Goal: Book appointment/travel/reservation

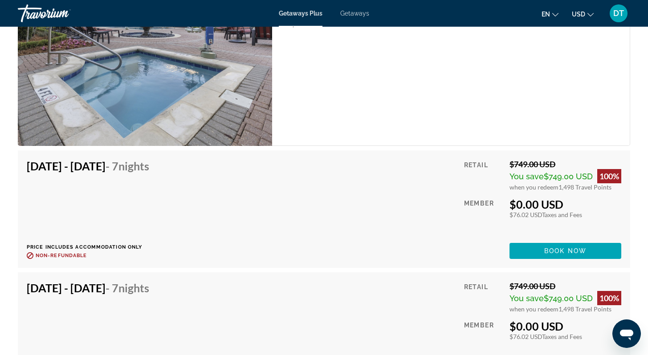
scroll to position [1853, 0]
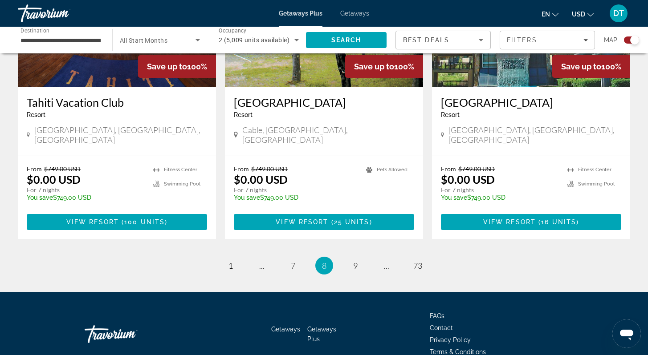
scroll to position [1402, 0]
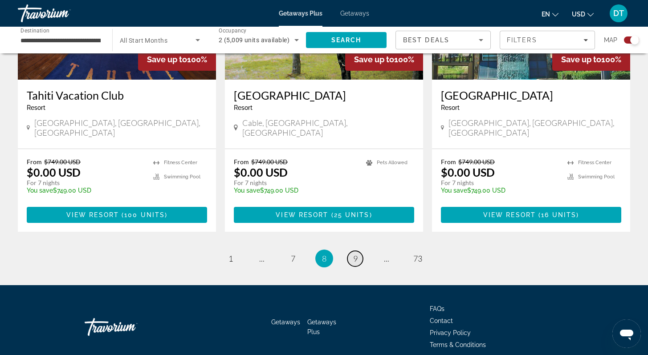
click at [358, 251] on link "page 9" at bounding box center [355, 259] width 16 height 16
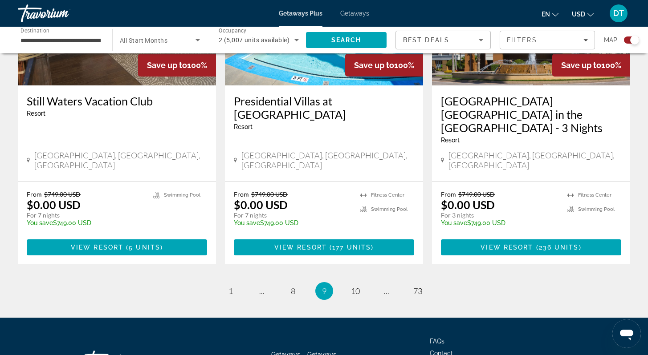
scroll to position [1415, 0]
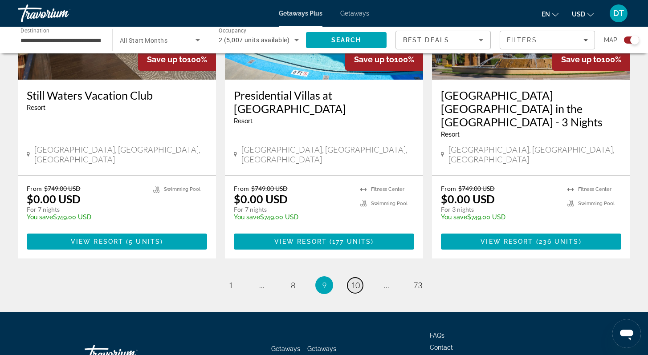
click at [354, 281] on span "10" at bounding box center [355, 286] width 9 height 10
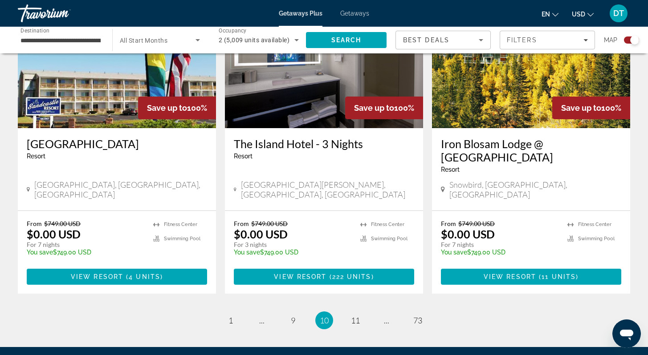
scroll to position [1354, 0]
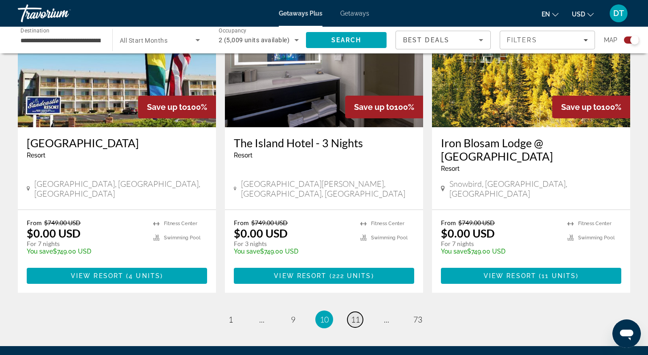
click at [358, 315] on span "11" at bounding box center [355, 320] width 9 height 10
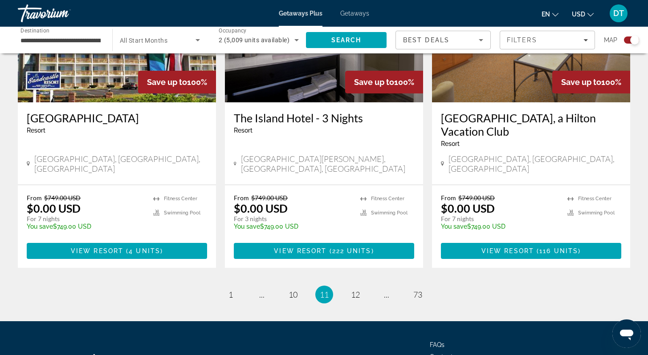
scroll to position [1390, 0]
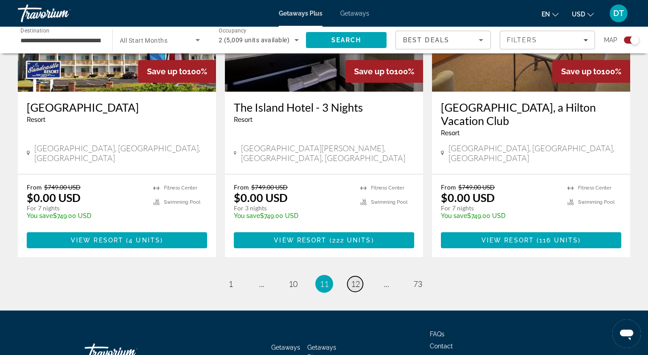
click at [355, 279] on span "12" at bounding box center [355, 284] width 9 height 10
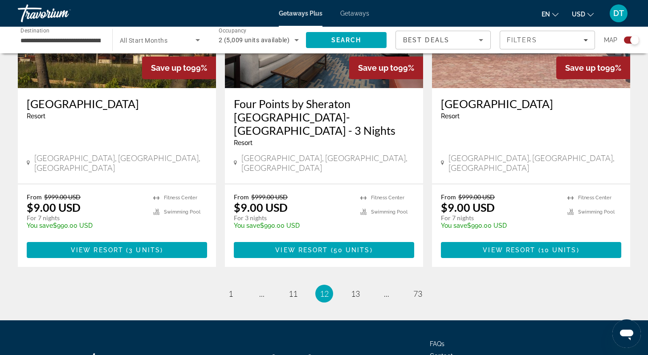
scroll to position [1407, 0]
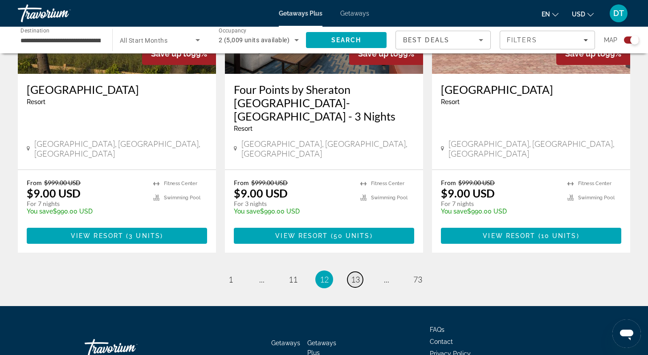
click at [354, 275] on span "13" at bounding box center [355, 280] width 9 height 10
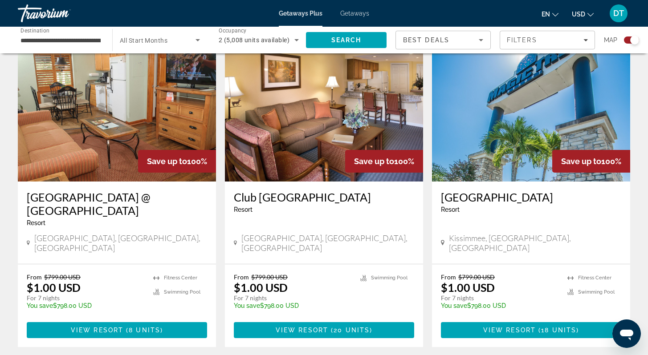
scroll to position [1318, 0]
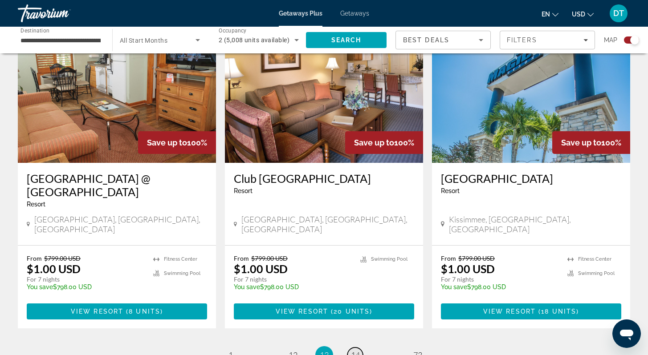
click at [354, 351] on span "14" at bounding box center [355, 356] width 9 height 10
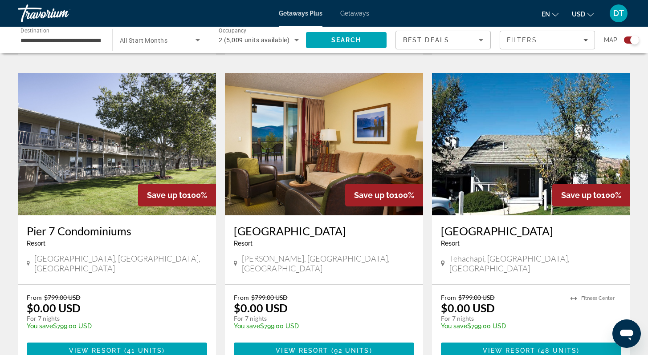
scroll to position [1283, 0]
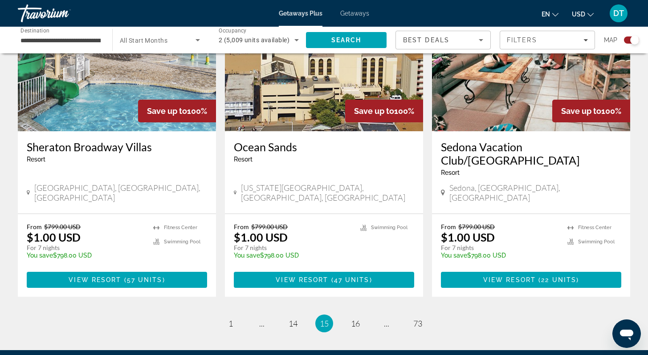
scroll to position [1354, 0]
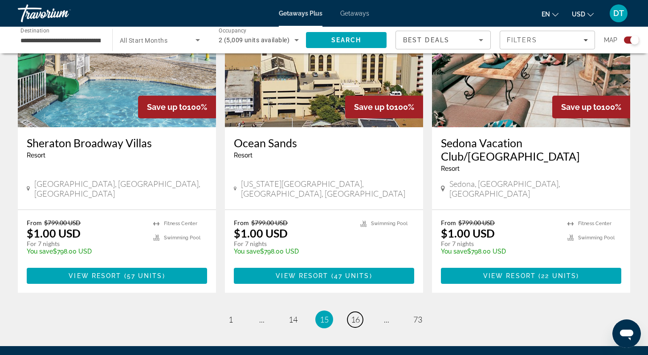
click at [355, 315] on span "16" at bounding box center [355, 320] width 9 height 10
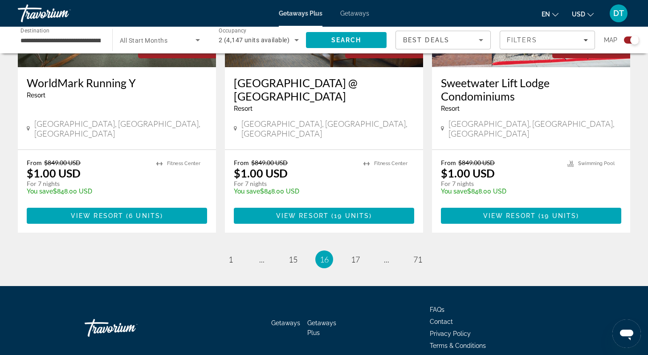
scroll to position [1415, 0]
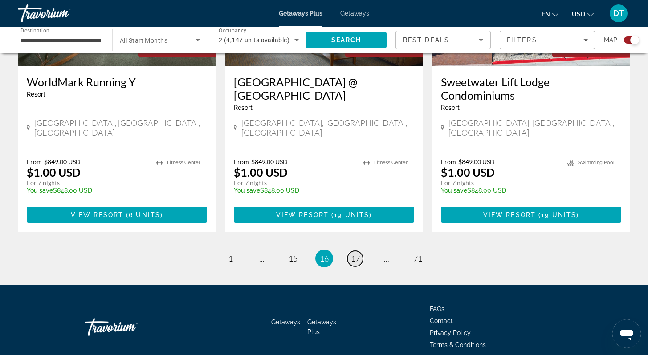
click at [352, 254] on span "17" at bounding box center [355, 259] width 9 height 10
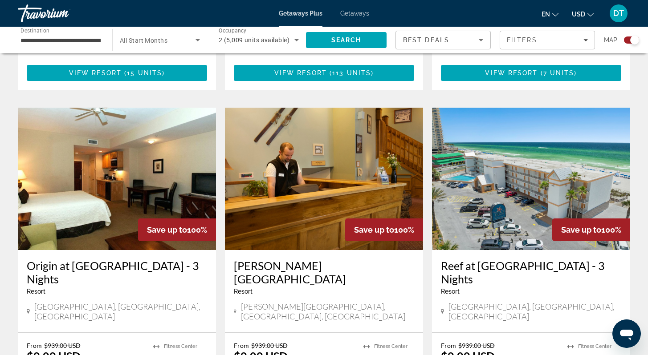
scroll to position [909, 0]
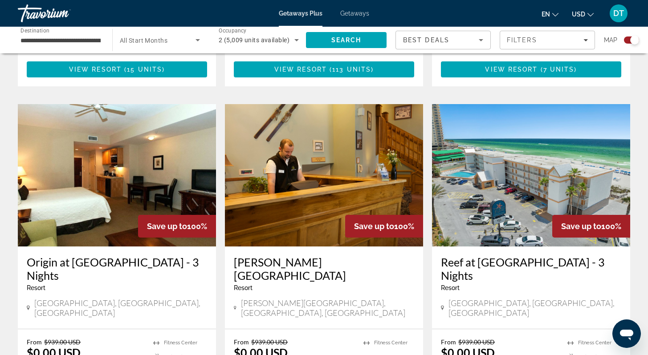
click at [125, 157] on img "Main content" at bounding box center [117, 175] width 198 height 143
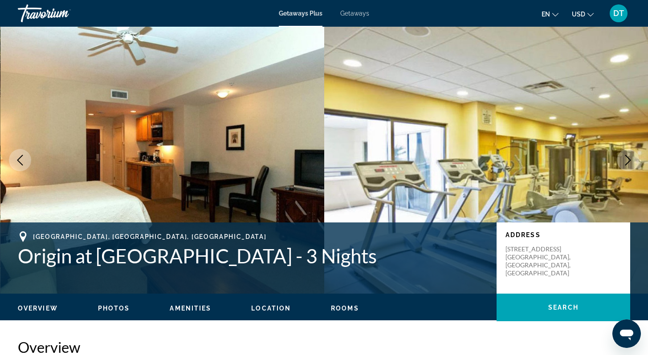
click at [628, 155] on icon "Next image" at bounding box center [628, 160] width 11 height 11
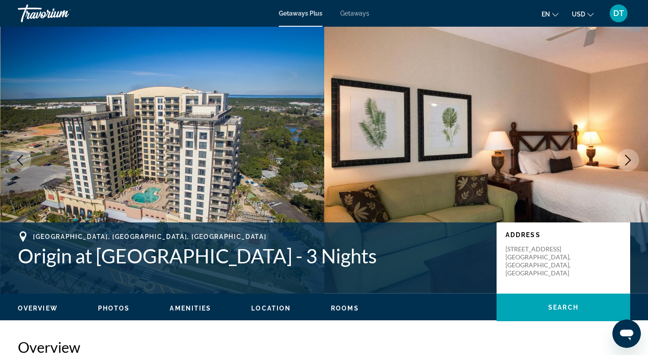
click at [628, 154] on button "Next image" at bounding box center [628, 160] width 22 height 22
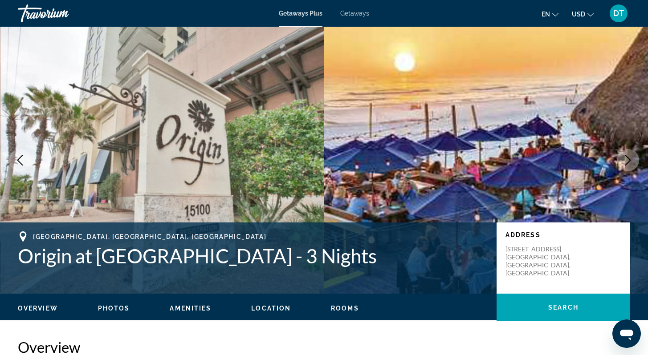
click at [628, 154] on button "Next image" at bounding box center [628, 160] width 22 height 22
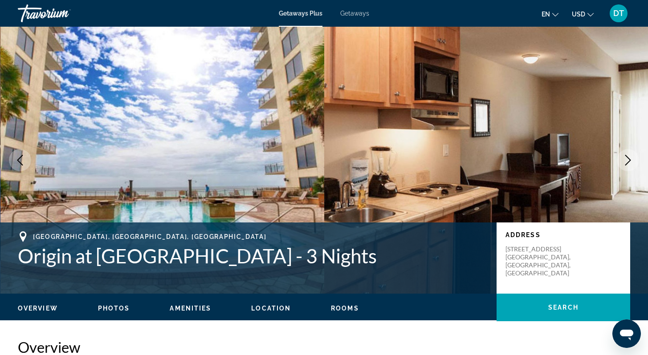
click at [628, 154] on button "Next image" at bounding box center [628, 160] width 22 height 22
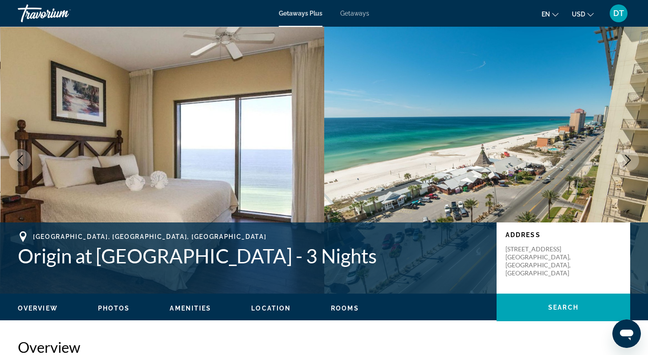
click at [628, 154] on button "Next image" at bounding box center [628, 160] width 22 height 22
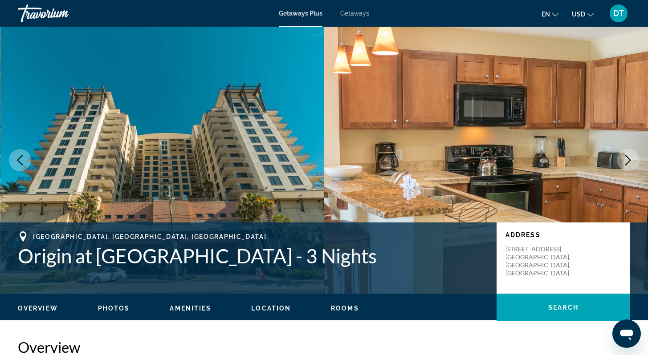
click at [628, 154] on button "Next image" at bounding box center [628, 160] width 22 height 22
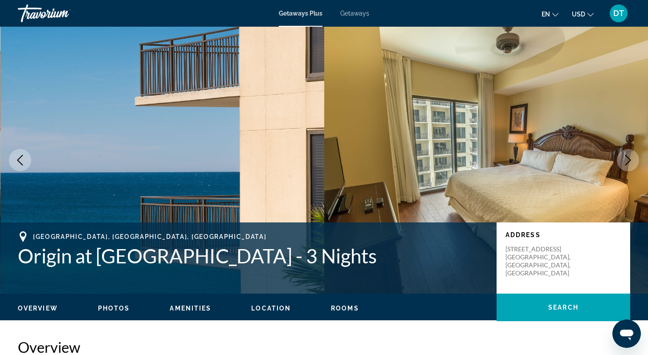
click at [628, 154] on button "Next image" at bounding box center [628, 160] width 22 height 22
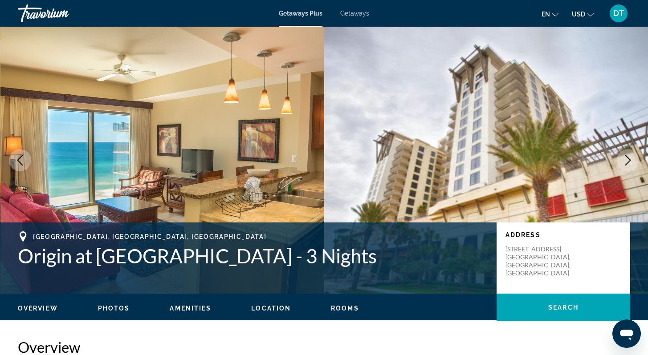
click at [627, 152] on button "Next image" at bounding box center [628, 160] width 22 height 22
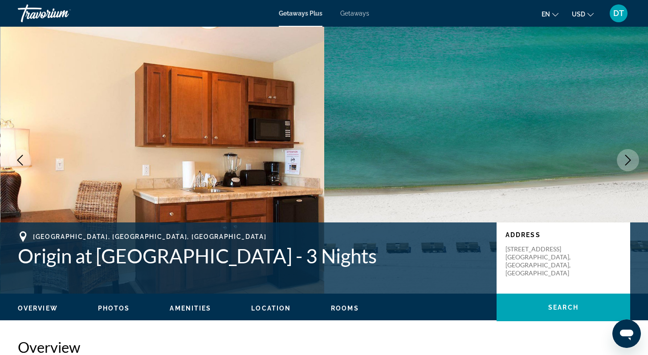
click at [627, 151] on button "Next image" at bounding box center [628, 160] width 22 height 22
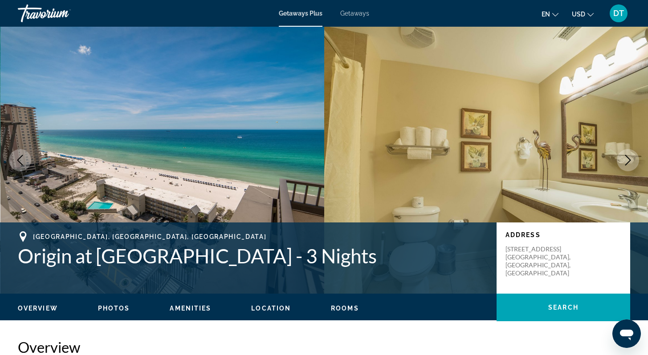
click at [630, 158] on icon "Next image" at bounding box center [628, 160] width 11 height 11
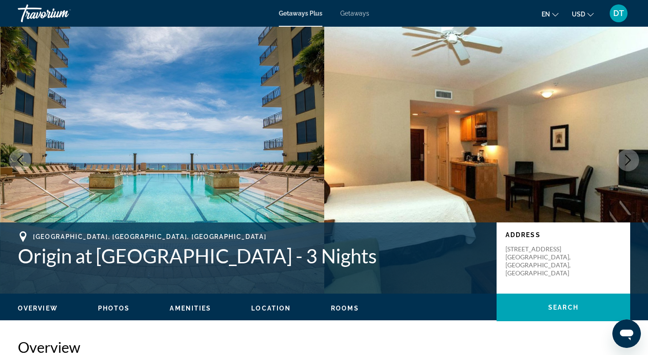
click at [629, 157] on icon "Next image" at bounding box center [628, 160] width 11 height 11
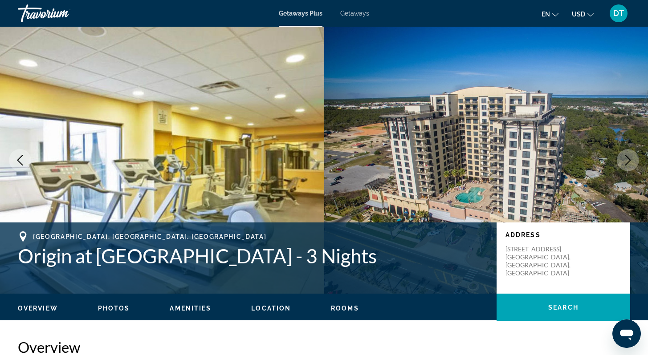
click at [629, 157] on icon "Next image" at bounding box center [628, 160] width 11 height 11
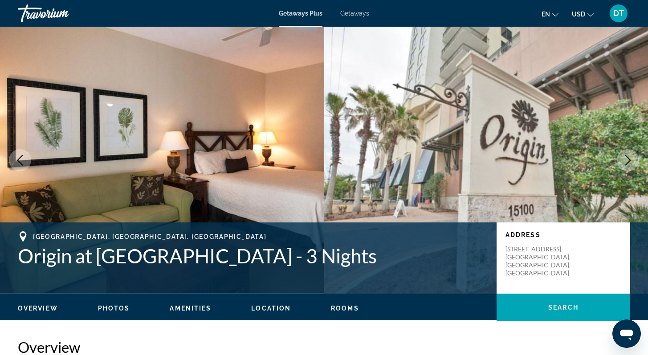
click at [629, 157] on icon "Next image" at bounding box center [628, 160] width 11 height 11
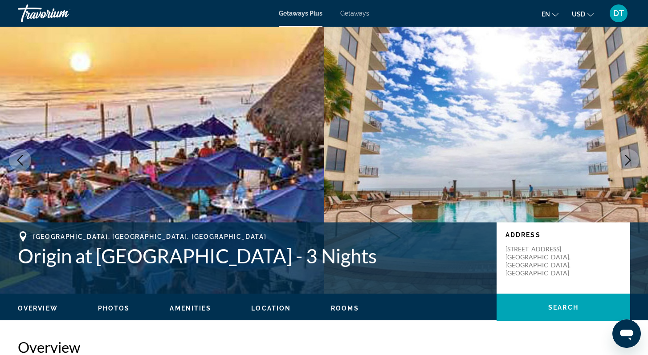
click at [629, 157] on icon "Next image" at bounding box center [628, 160] width 11 height 11
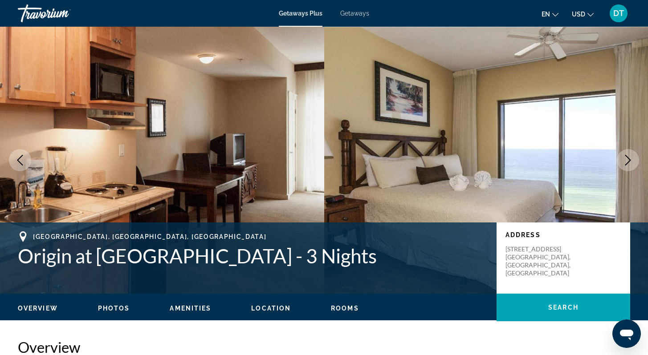
click at [629, 156] on icon "Next image" at bounding box center [628, 160] width 11 height 11
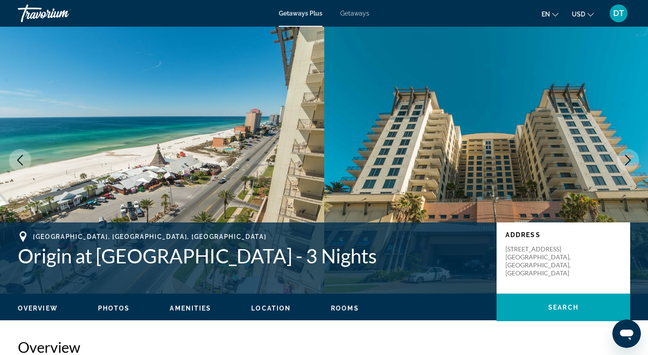
click at [629, 156] on icon "Next image" at bounding box center [628, 160] width 11 height 11
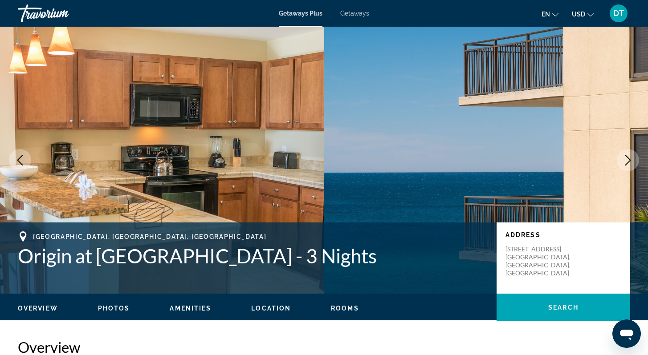
click at [628, 156] on icon "Next image" at bounding box center [628, 160] width 11 height 11
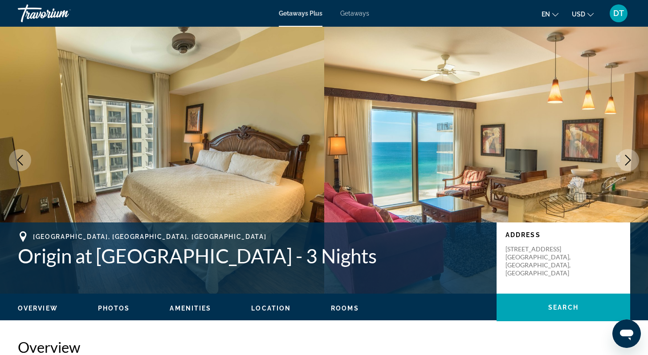
click at [624, 152] on button "Next image" at bounding box center [628, 160] width 22 height 22
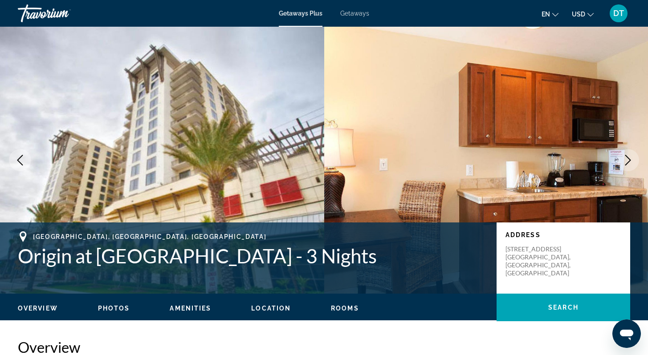
click at [624, 152] on button "Next image" at bounding box center [628, 160] width 22 height 22
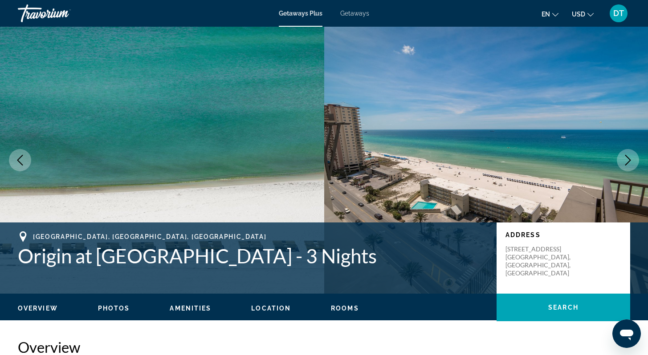
click at [624, 152] on button "Next image" at bounding box center [628, 160] width 22 height 22
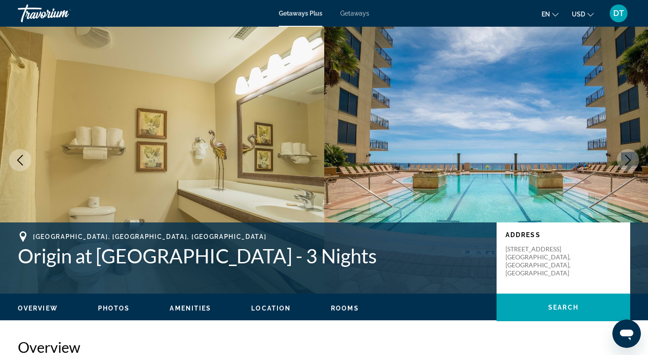
click at [624, 152] on button "Next image" at bounding box center [628, 160] width 22 height 22
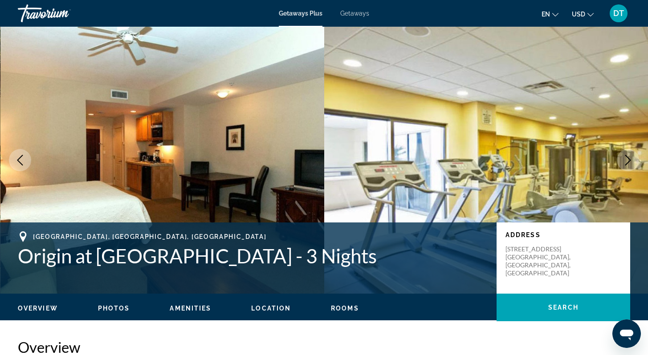
click at [624, 152] on button "Next image" at bounding box center [628, 160] width 22 height 22
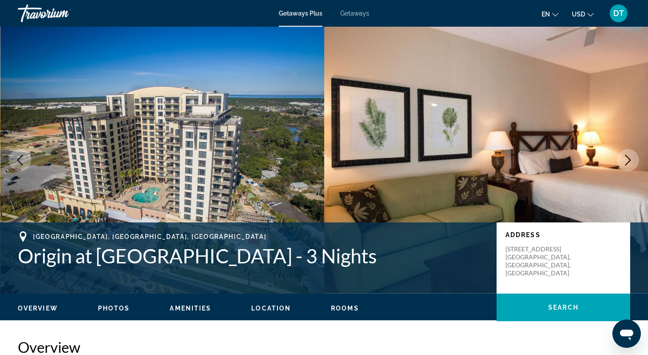
click at [624, 152] on button "Next image" at bounding box center [628, 160] width 22 height 22
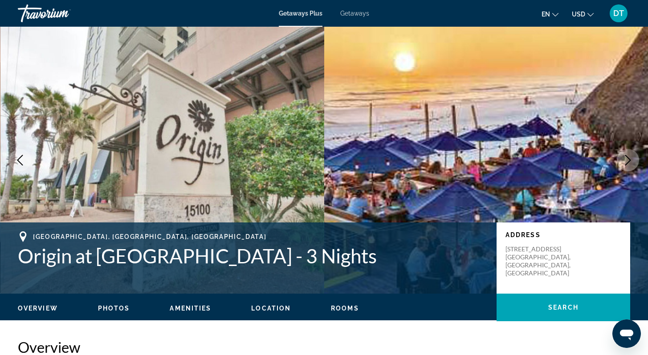
click at [624, 152] on button "Next image" at bounding box center [628, 160] width 22 height 22
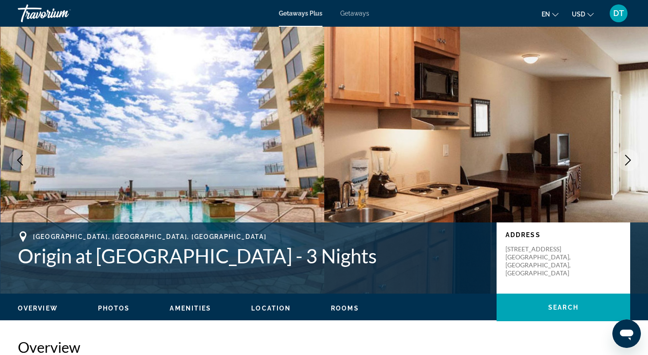
click at [624, 152] on button "Next image" at bounding box center [628, 160] width 22 height 22
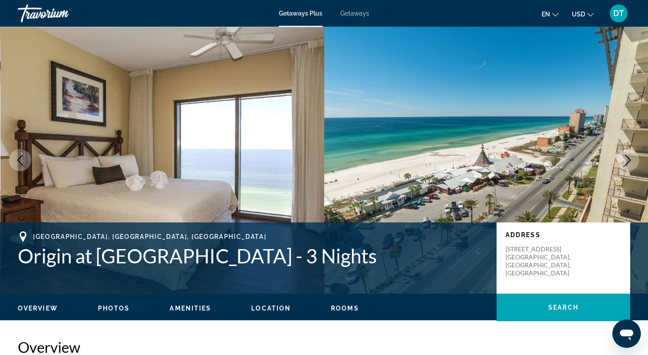
click at [624, 152] on button "Next image" at bounding box center [628, 160] width 22 height 22
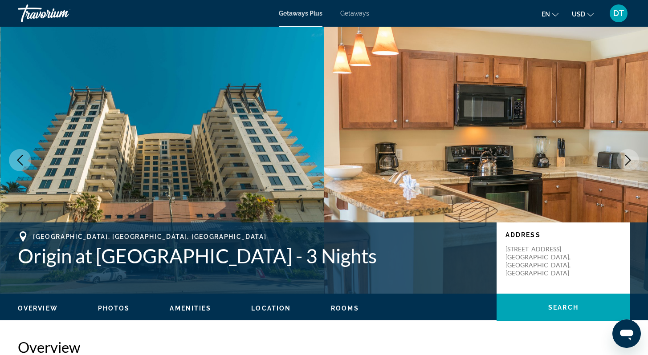
click at [624, 152] on button "Next image" at bounding box center [628, 160] width 22 height 22
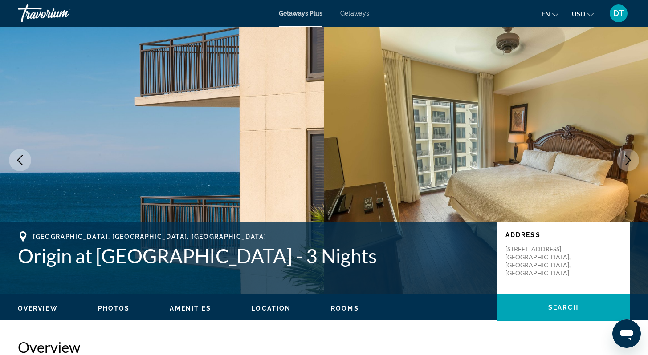
click at [624, 152] on button "Next image" at bounding box center [628, 160] width 22 height 22
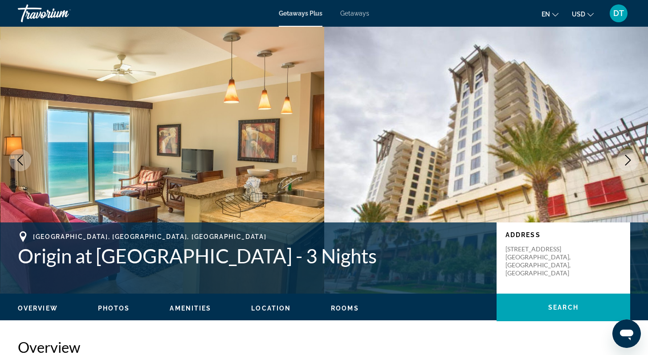
click at [624, 152] on button "Next image" at bounding box center [628, 160] width 22 height 22
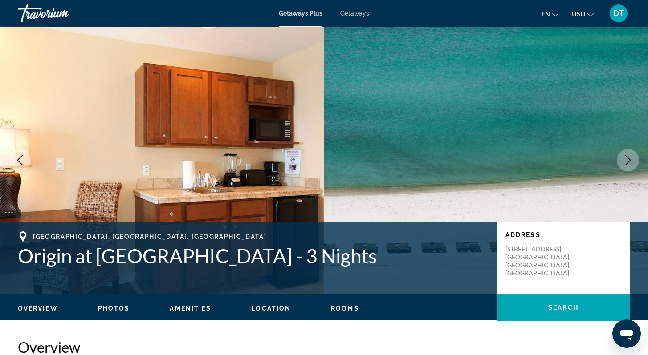
click at [624, 152] on button "Next image" at bounding box center [628, 160] width 22 height 22
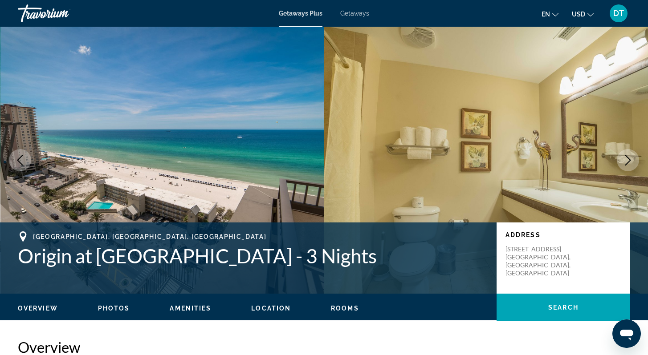
click at [624, 152] on button "Next image" at bounding box center [628, 160] width 22 height 22
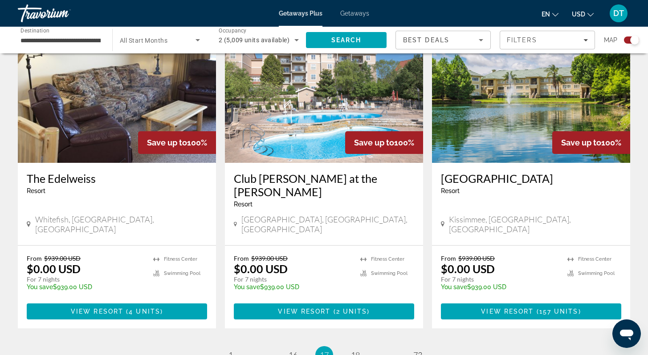
scroll to position [1354, 0]
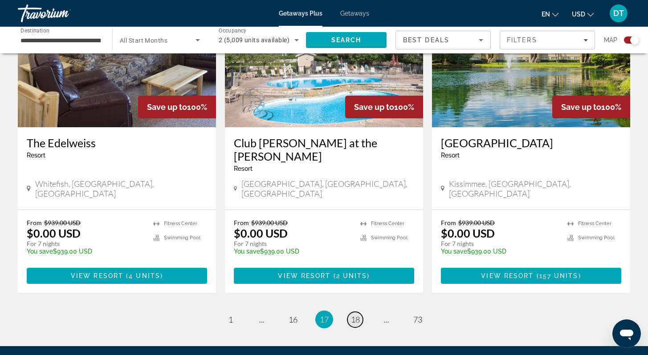
click at [355, 315] on span "18" at bounding box center [355, 320] width 9 height 10
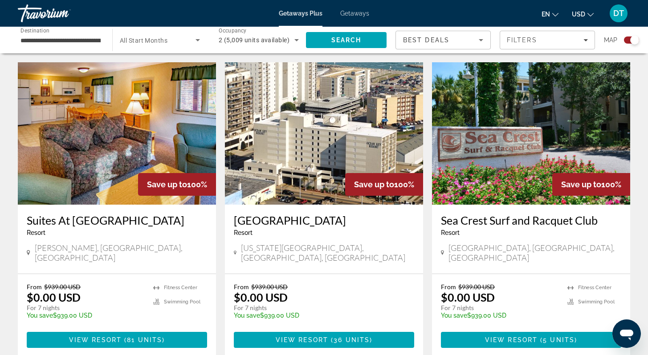
scroll to position [285, 0]
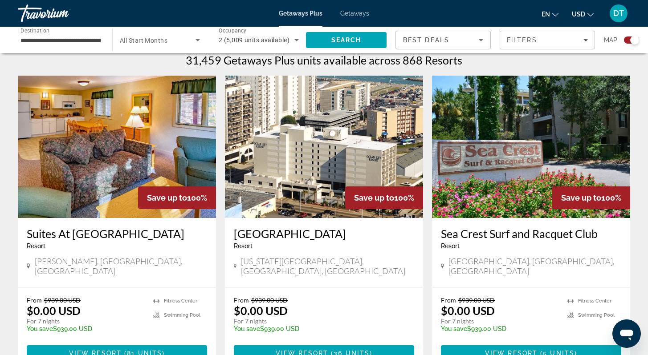
click at [494, 173] on img "Main content" at bounding box center [531, 147] width 198 height 143
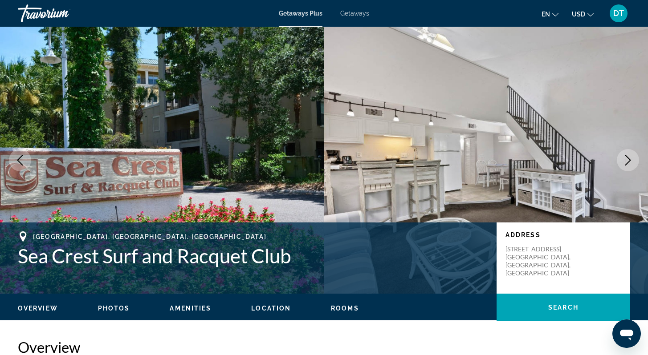
click at [626, 161] on icon "Next image" at bounding box center [628, 160] width 11 height 11
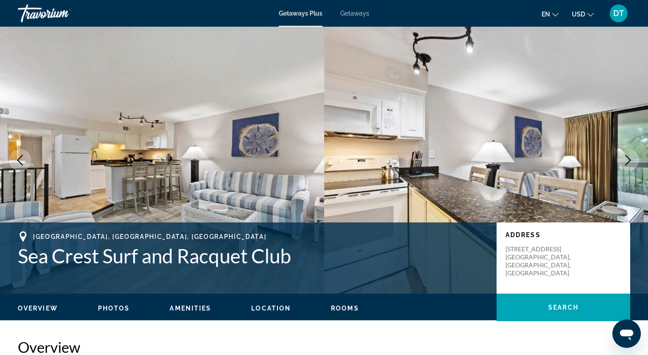
click at [626, 160] on icon "Next image" at bounding box center [628, 160] width 11 height 11
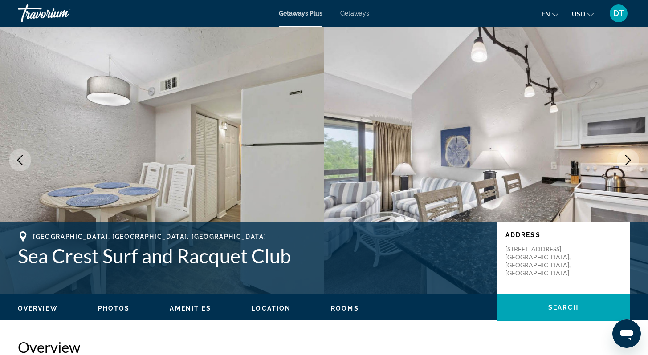
click at [626, 160] on icon "Next image" at bounding box center [628, 160] width 11 height 11
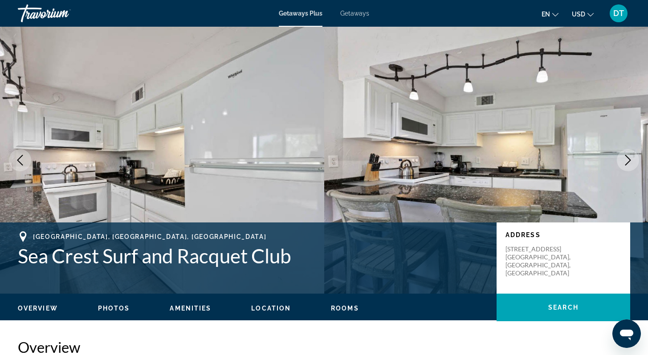
click at [626, 160] on icon "Next image" at bounding box center [628, 160] width 11 height 11
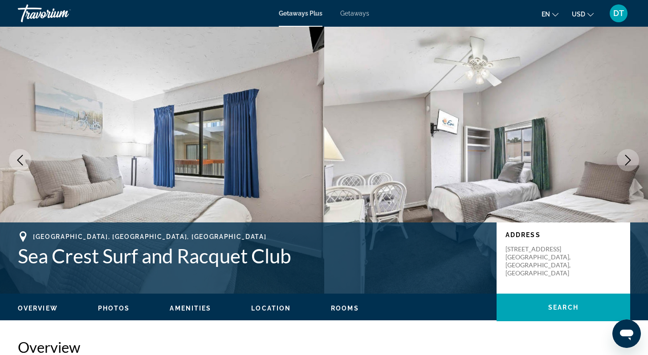
click at [628, 158] on icon "Next image" at bounding box center [628, 160] width 6 height 11
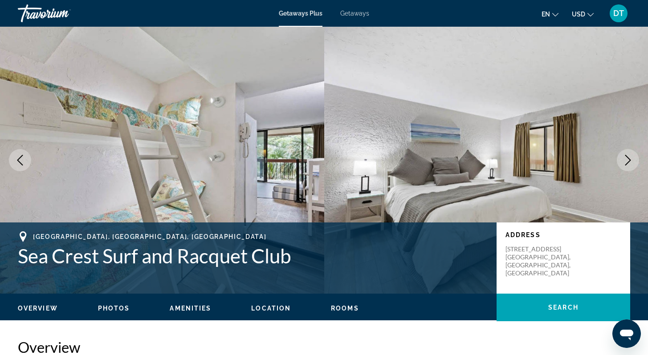
click at [628, 158] on icon "Next image" at bounding box center [628, 160] width 6 height 11
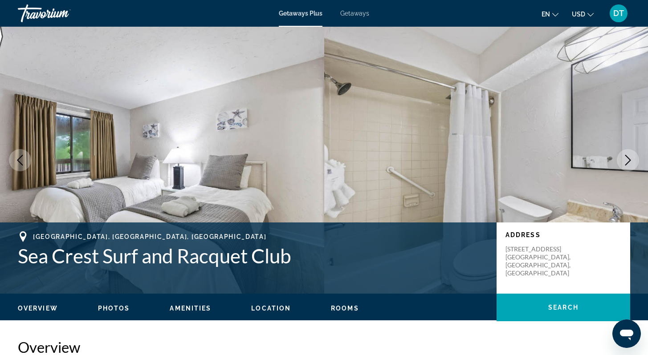
click at [628, 158] on icon "Next image" at bounding box center [628, 160] width 11 height 11
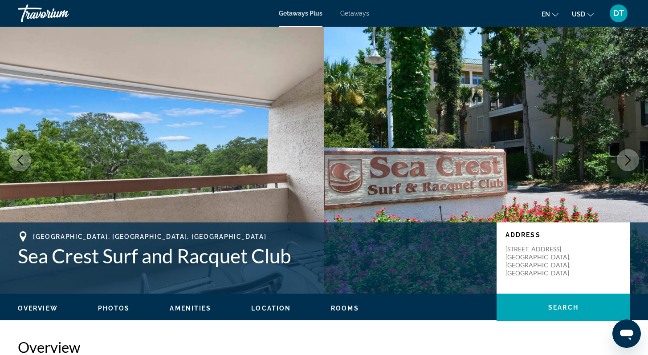
click at [629, 157] on icon "Next image" at bounding box center [628, 160] width 11 height 11
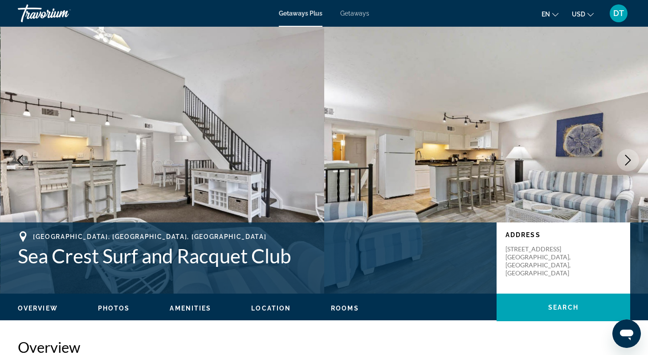
click at [629, 157] on icon "Next image" at bounding box center [628, 160] width 11 height 11
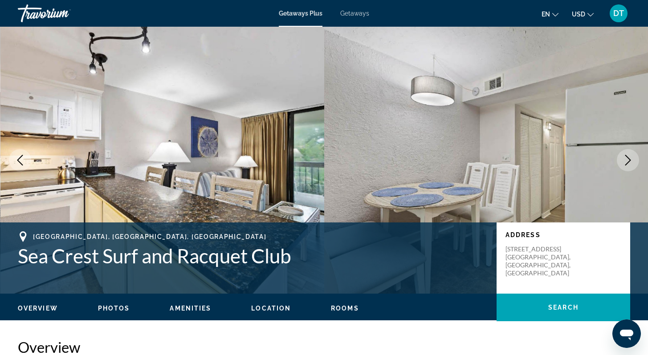
click at [629, 157] on icon "Next image" at bounding box center [628, 160] width 11 height 11
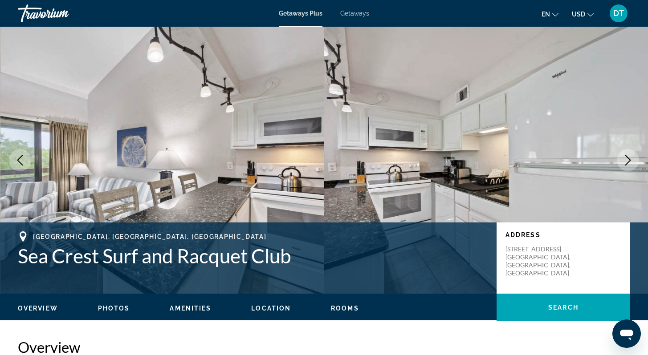
click at [625, 158] on icon "Next image" at bounding box center [628, 160] width 11 height 11
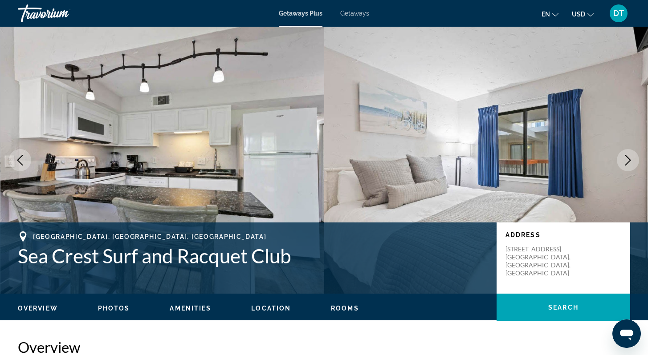
click at [625, 157] on icon "Next image" at bounding box center [628, 160] width 11 height 11
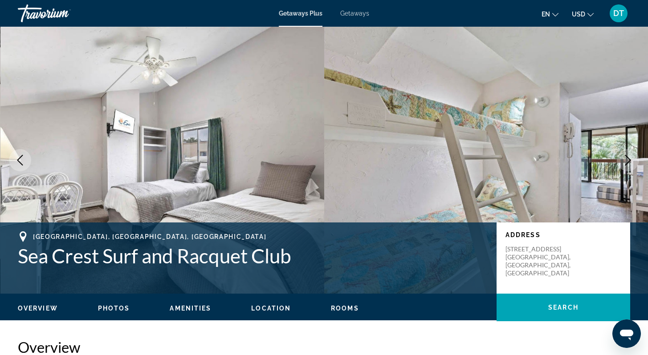
click at [625, 157] on icon "Next image" at bounding box center [628, 160] width 11 height 11
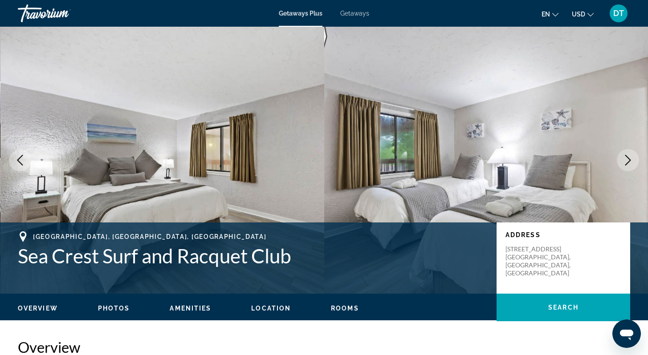
click at [625, 157] on icon "Next image" at bounding box center [628, 160] width 11 height 11
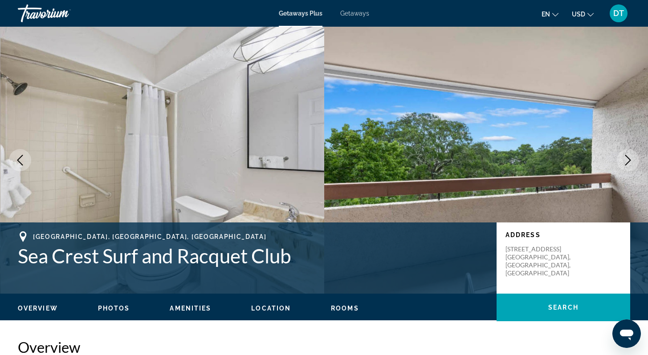
click at [625, 157] on icon "Next image" at bounding box center [628, 160] width 11 height 11
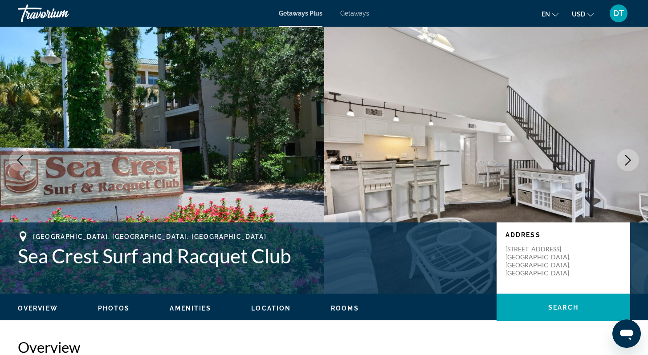
click at [625, 157] on icon "Next image" at bounding box center [628, 160] width 11 height 11
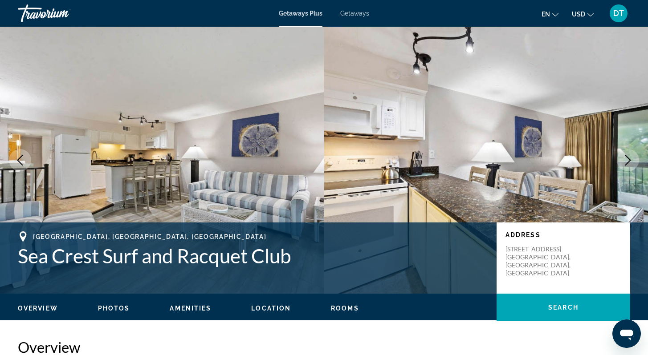
click at [625, 157] on icon "Next image" at bounding box center [628, 160] width 11 height 11
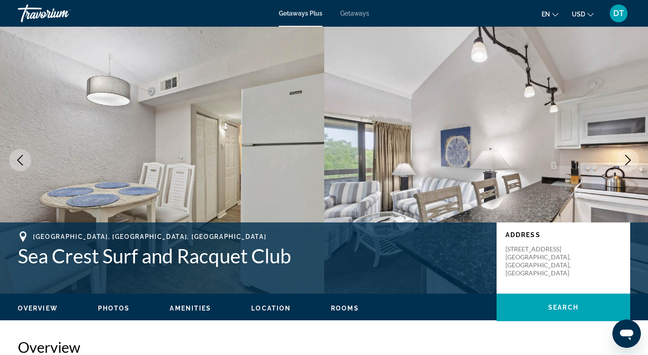
click at [625, 157] on icon "Next image" at bounding box center [628, 160] width 11 height 11
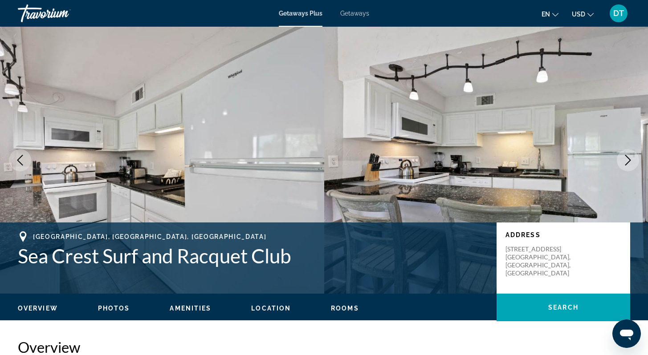
click at [625, 157] on icon "Next image" at bounding box center [628, 160] width 11 height 11
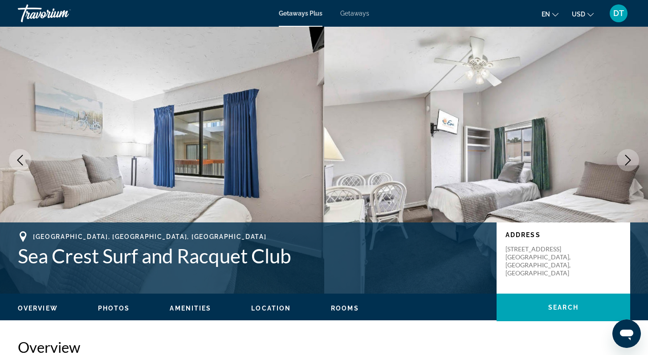
click at [625, 156] on icon "Next image" at bounding box center [628, 160] width 11 height 11
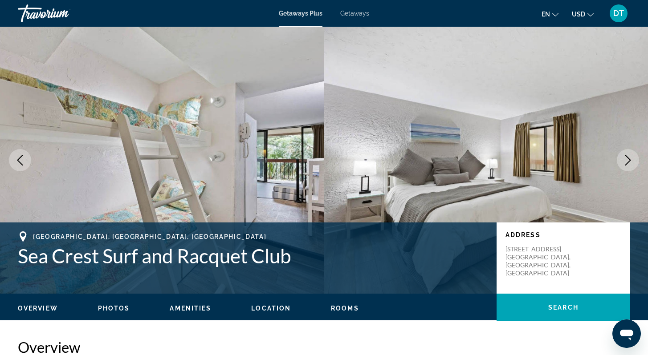
click at [625, 156] on icon "Next image" at bounding box center [628, 160] width 11 height 11
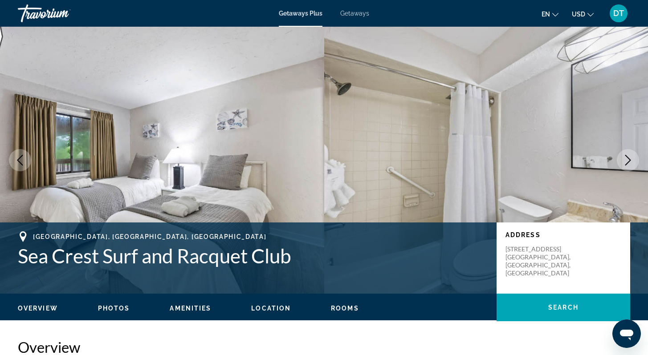
click at [625, 157] on icon "Next image" at bounding box center [628, 160] width 11 height 11
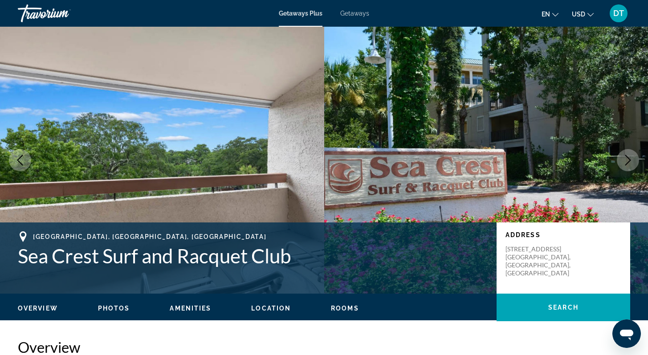
click at [625, 157] on icon "Next image" at bounding box center [628, 160] width 11 height 11
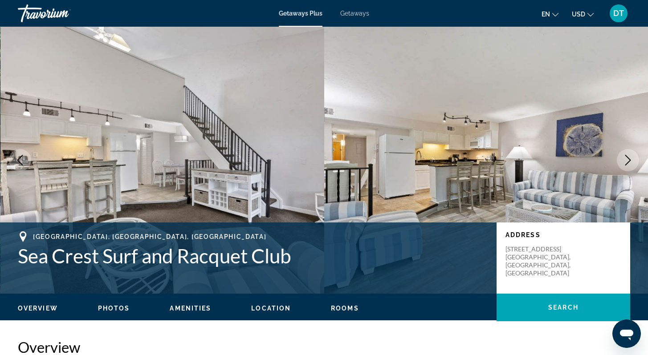
click at [626, 156] on icon "Next image" at bounding box center [628, 160] width 11 height 11
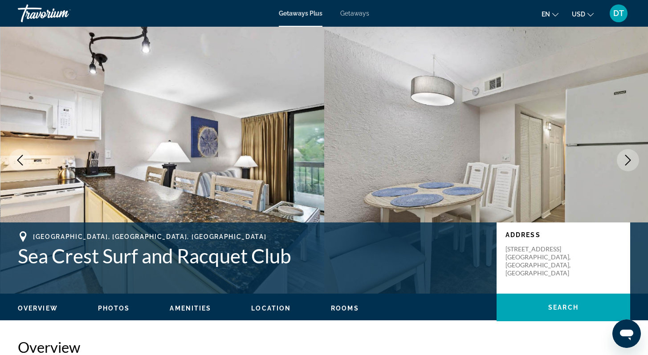
click at [626, 156] on icon "Next image" at bounding box center [628, 160] width 11 height 11
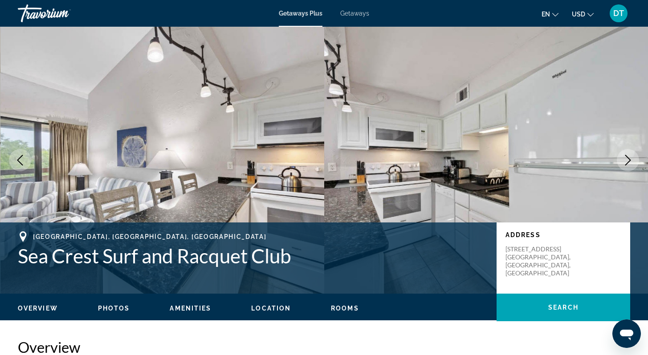
click at [626, 156] on icon "Next image" at bounding box center [628, 160] width 11 height 11
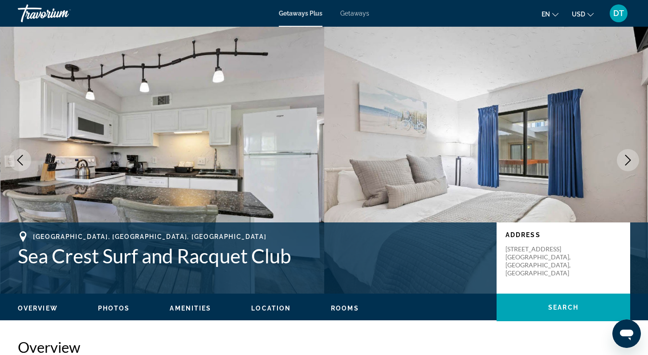
click at [626, 156] on icon "Next image" at bounding box center [628, 160] width 11 height 11
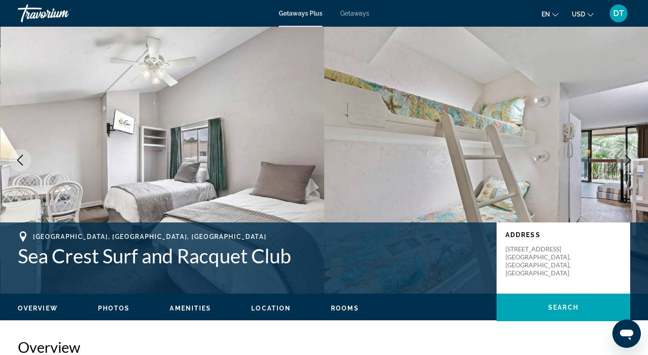
click at [626, 156] on icon "Next image" at bounding box center [628, 160] width 11 height 11
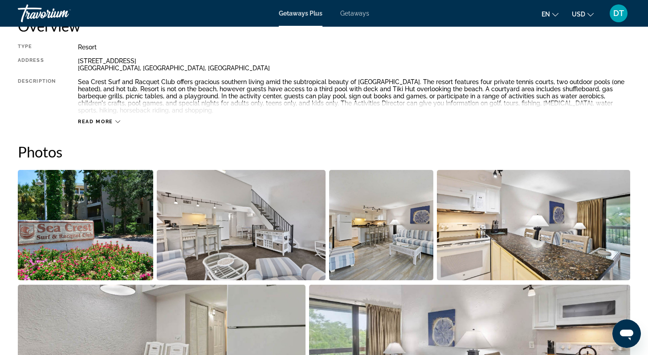
scroll to position [321, 0]
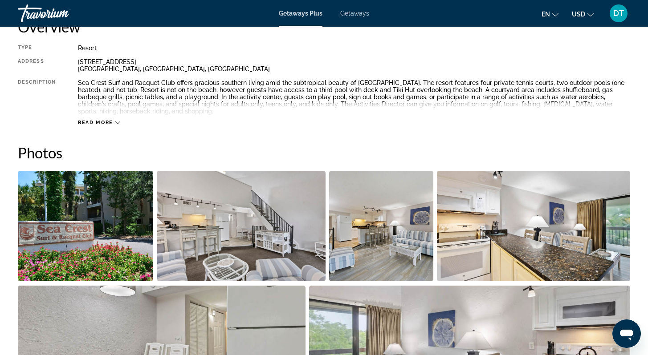
click at [115, 122] on icon "Main content" at bounding box center [117, 122] width 5 height 5
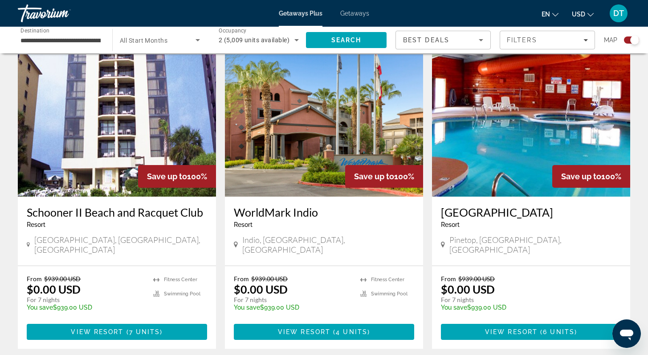
scroll to position [962, 0]
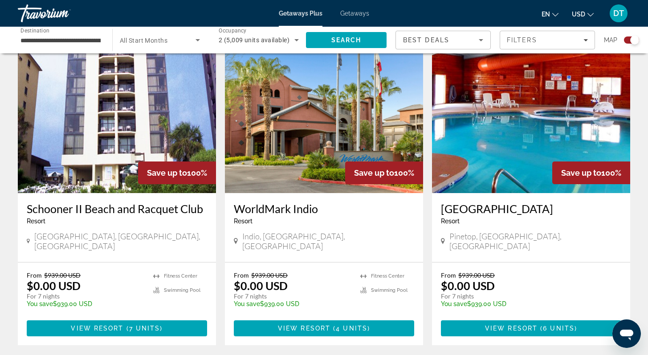
click at [119, 126] on img "Main content" at bounding box center [117, 122] width 198 height 143
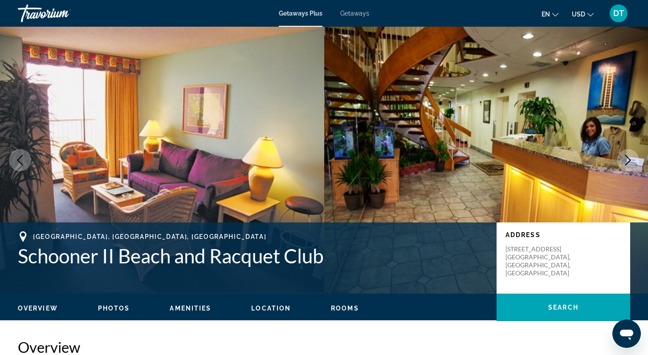
click at [625, 159] on icon "Next image" at bounding box center [628, 160] width 11 height 11
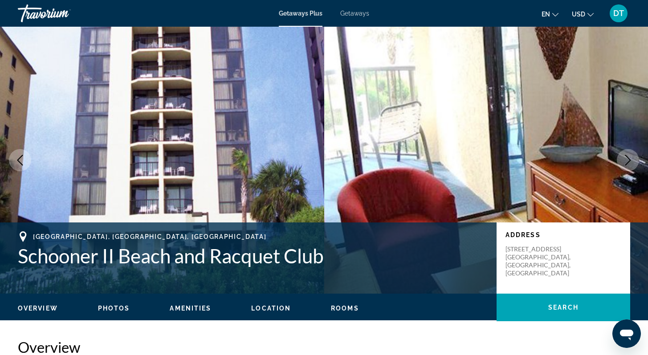
click at [624, 158] on icon "Next image" at bounding box center [628, 160] width 11 height 11
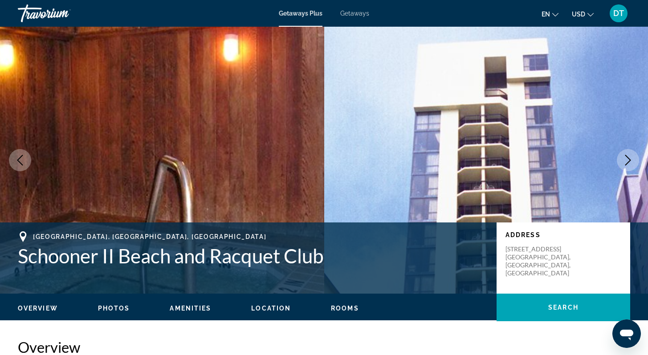
click at [624, 158] on icon "Next image" at bounding box center [628, 160] width 11 height 11
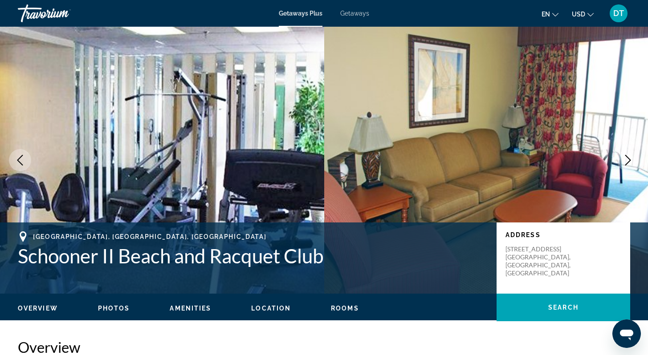
click at [624, 158] on icon "Next image" at bounding box center [628, 160] width 11 height 11
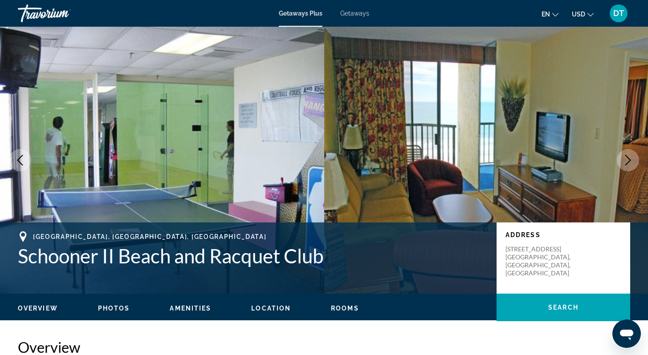
click at [624, 158] on icon "Next image" at bounding box center [628, 160] width 11 height 11
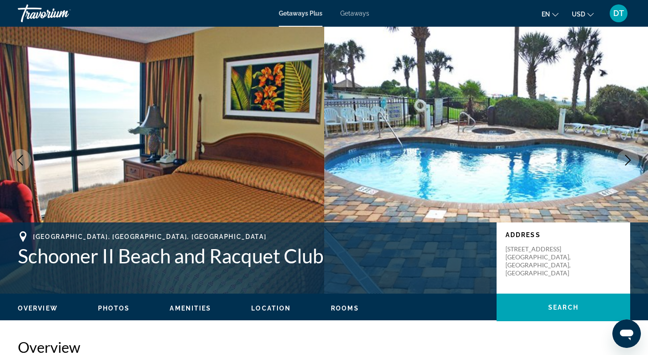
click at [624, 158] on icon "Next image" at bounding box center [628, 160] width 11 height 11
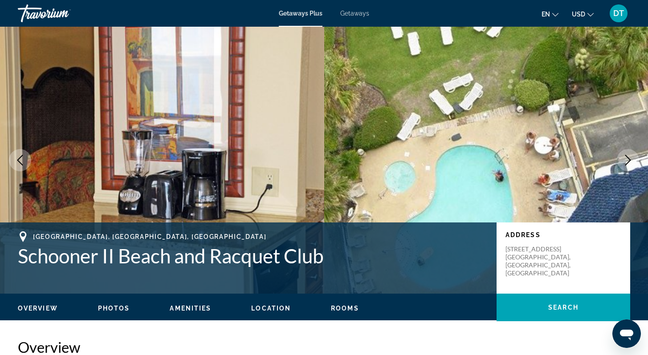
click at [624, 158] on icon "Next image" at bounding box center [628, 160] width 11 height 11
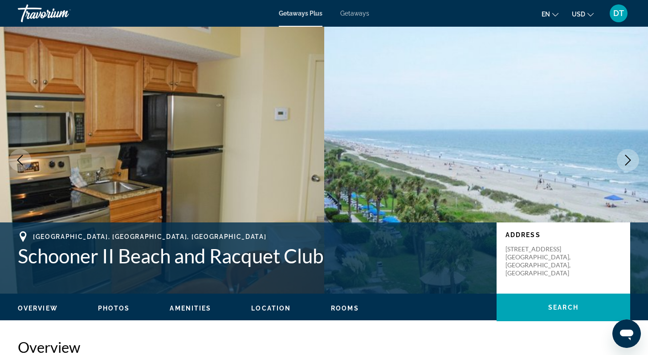
click at [624, 158] on icon "Next image" at bounding box center [628, 160] width 11 height 11
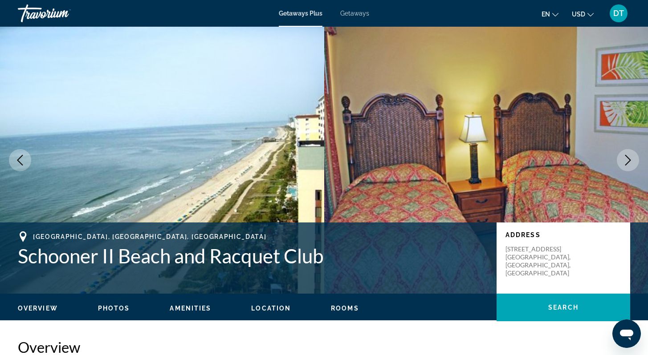
click at [624, 158] on icon "Next image" at bounding box center [628, 160] width 11 height 11
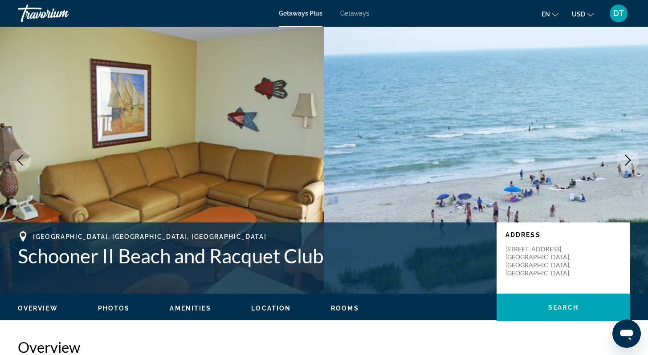
click at [624, 158] on icon "Next image" at bounding box center [628, 160] width 11 height 11
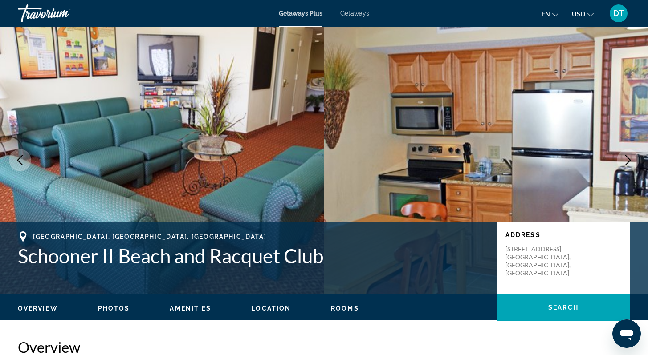
click at [623, 157] on icon "Next image" at bounding box center [628, 160] width 11 height 11
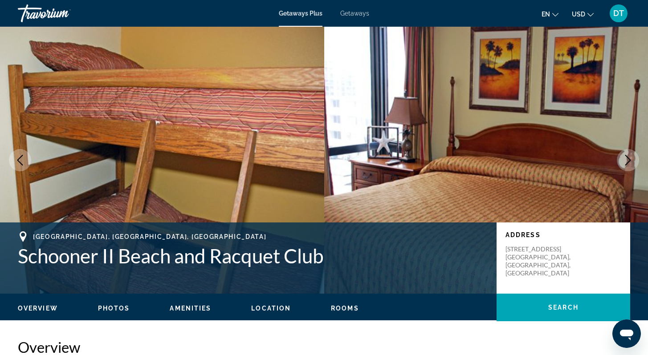
click at [623, 157] on icon "Next image" at bounding box center [628, 160] width 11 height 11
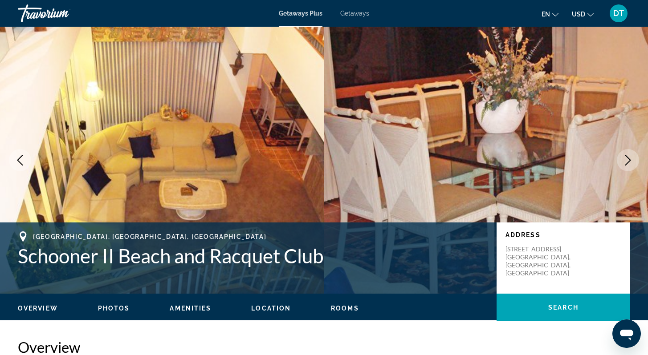
click at [623, 157] on icon "Next image" at bounding box center [628, 160] width 11 height 11
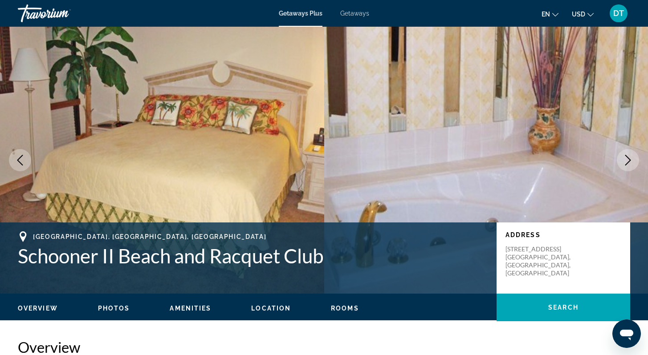
click at [623, 157] on icon "Next image" at bounding box center [628, 160] width 11 height 11
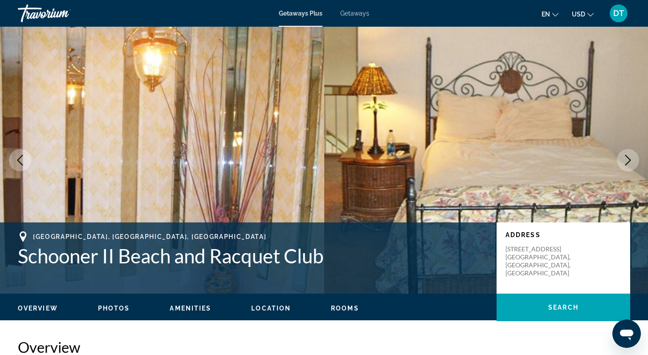
click at [623, 157] on icon "Next image" at bounding box center [628, 160] width 11 height 11
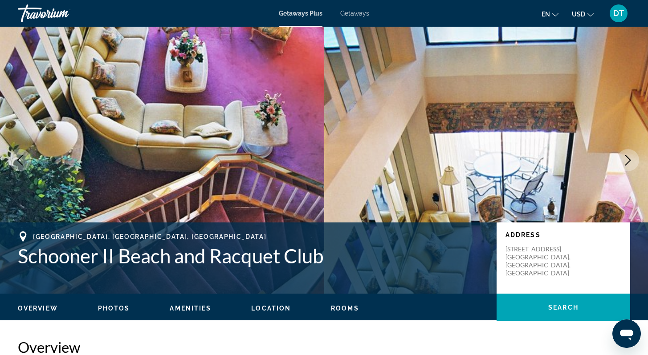
click at [623, 157] on icon "Next image" at bounding box center [628, 160] width 11 height 11
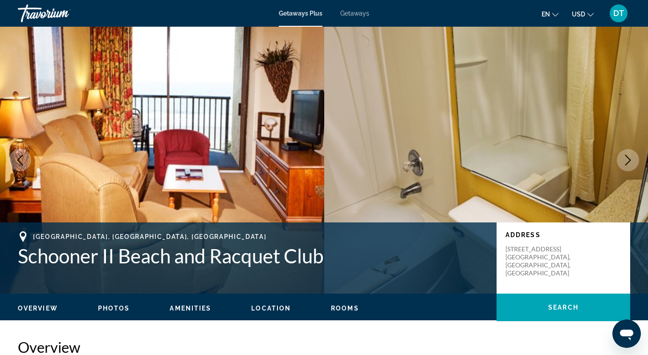
click at [623, 157] on icon "Next image" at bounding box center [628, 160] width 11 height 11
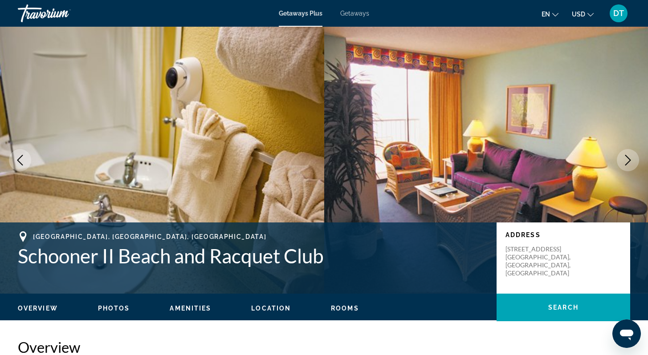
click at [623, 157] on icon "Next image" at bounding box center [628, 160] width 11 height 11
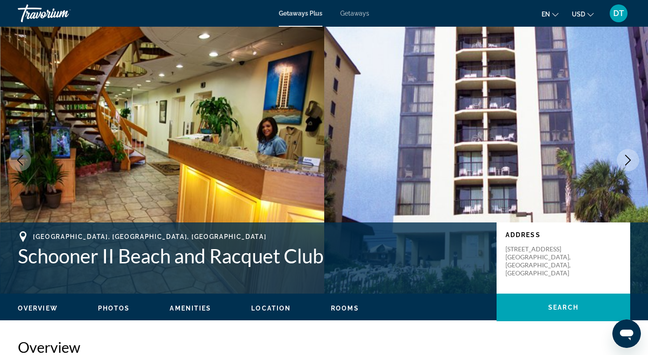
click at [623, 157] on icon "Next image" at bounding box center [628, 160] width 11 height 11
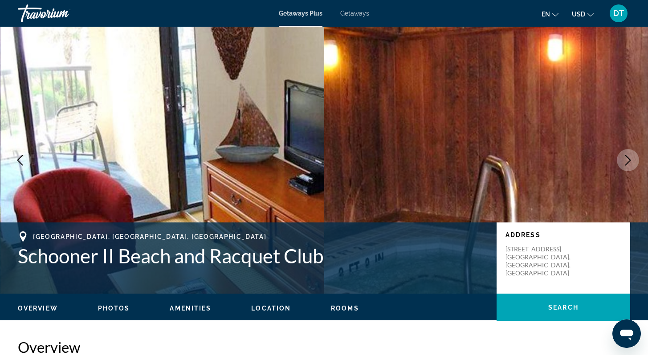
click at [624, 157] on icon "Next image" at bounding box center [628, 160] width 11 height 11
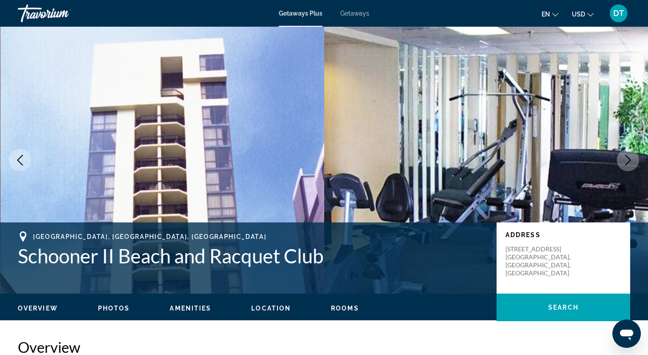
click at [624, 157] on icon "Next image" at bounding box center [628, 160] width 11 height 11
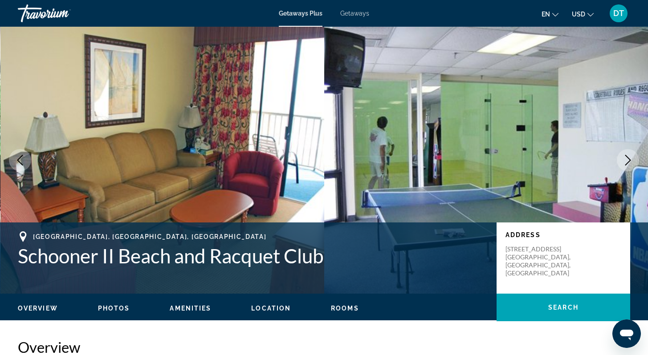
click at [624, 157] on icon "Next image" at bounding box center [628, 160] width 11 height 11
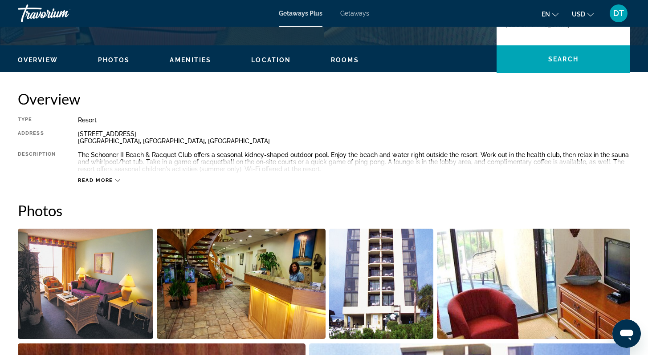
scroll to position [249, 0]
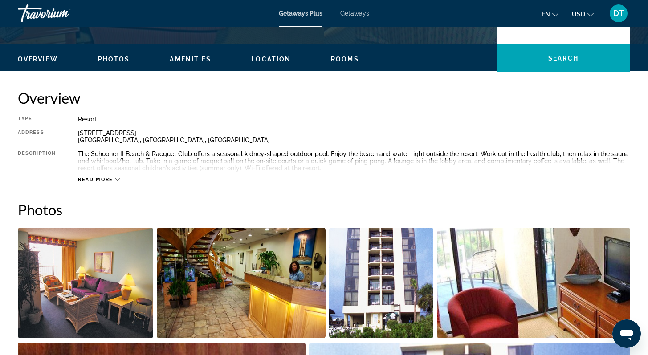
click at [115, 179] on icon "Main content" at bounding box center [117, 179] width 5 height 5
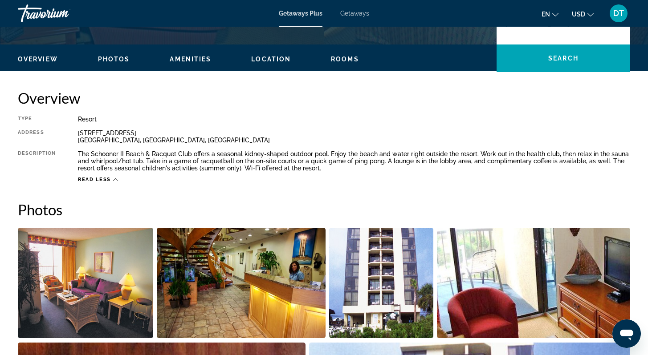
click at [114, 178] on icon "Main content" at bounding box center [115, 179] width 5 height 5
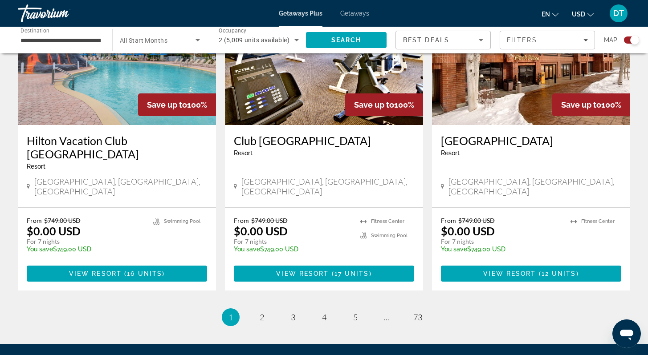
scroll to position [1415, 0]
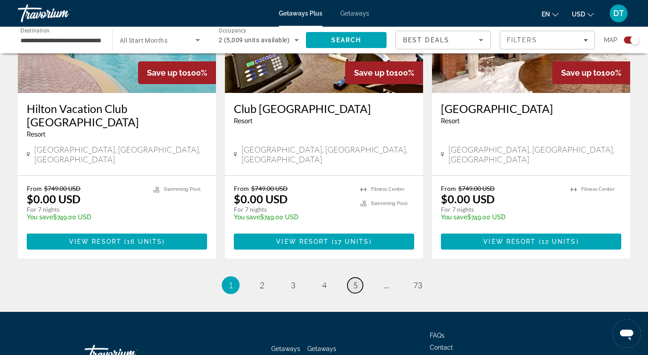
click at [354, 281] on span "5" at bounding box center [355, 286] width 4 height 10
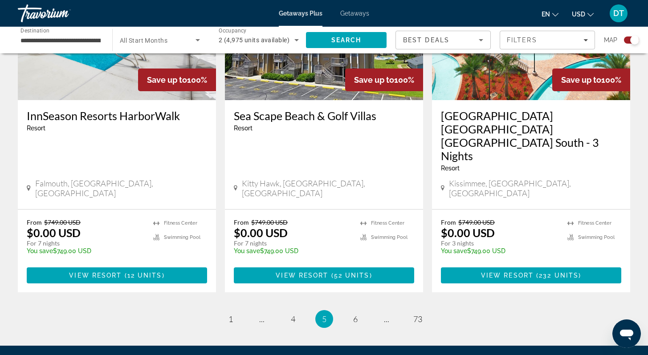
scroll to position [1372, 0]
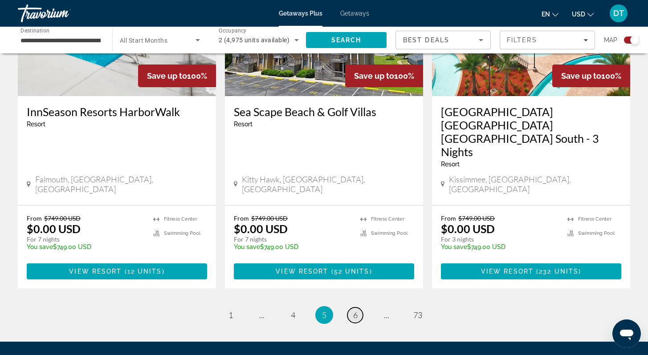
click at [353, 310] on span "6" at bounding box center [355, 315] width 4 height 10
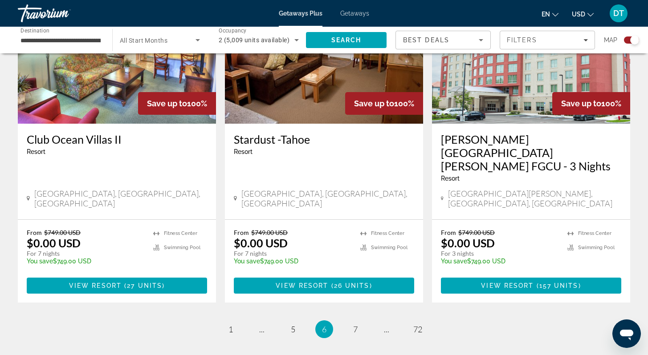
scroll to position [1372, 0]
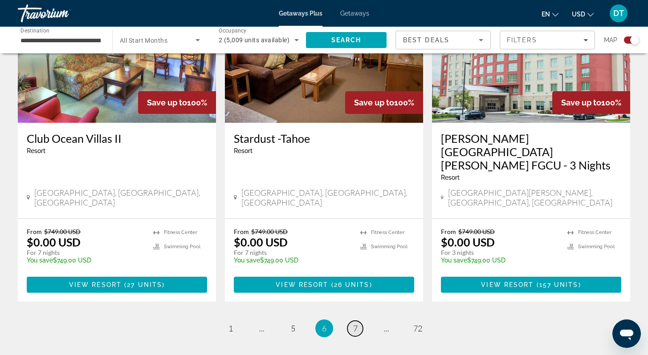
click at [354, 324] on span "7" at bounding box center [355, 329] width 4 height 10
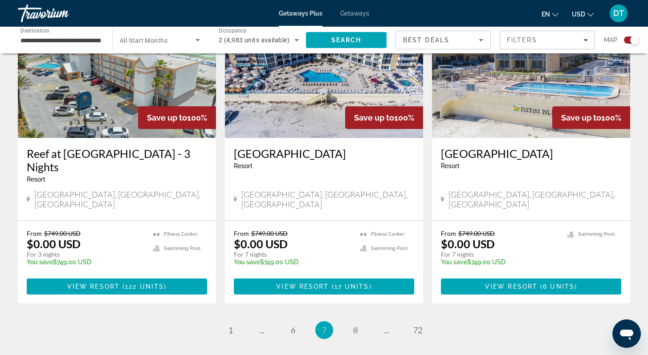
scroll to position [1354, 0]
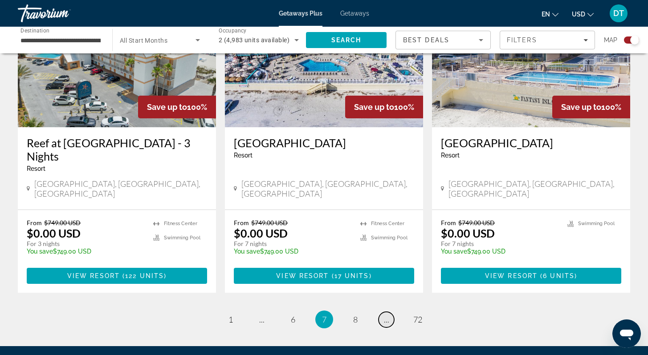
click at [386, 315] on span "..." at bounding box center [386, 320] width 5 height 10
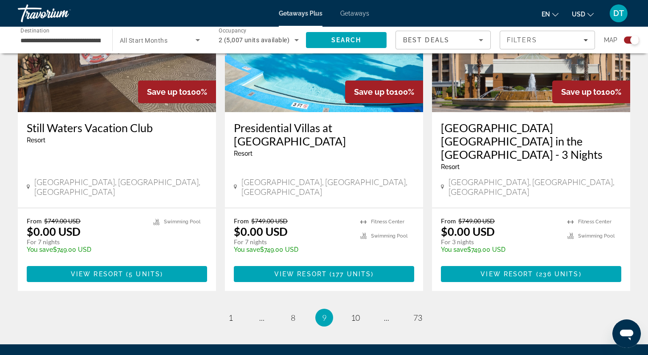
scroll to position [1407, 0]
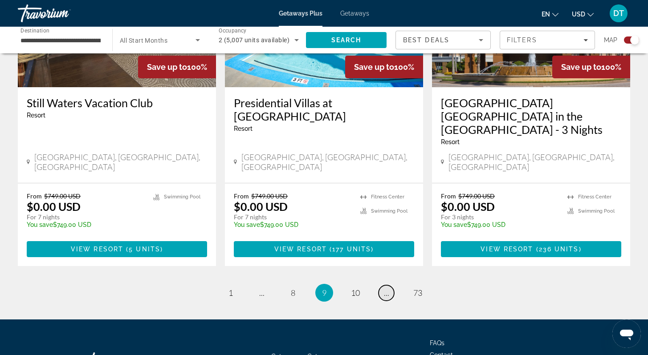
click at [387, 288] on span "..." at bounding box center [386, 293] width 5 height 10
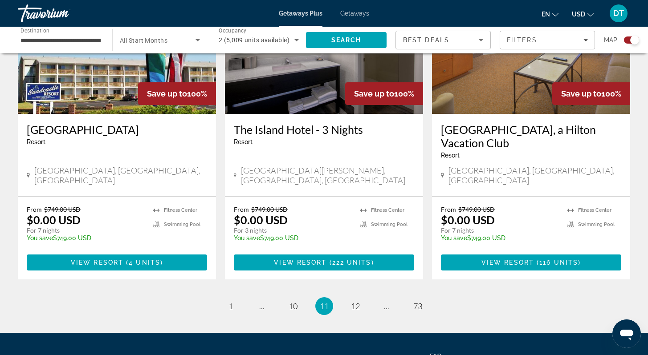
scroll to position [1372, 0]
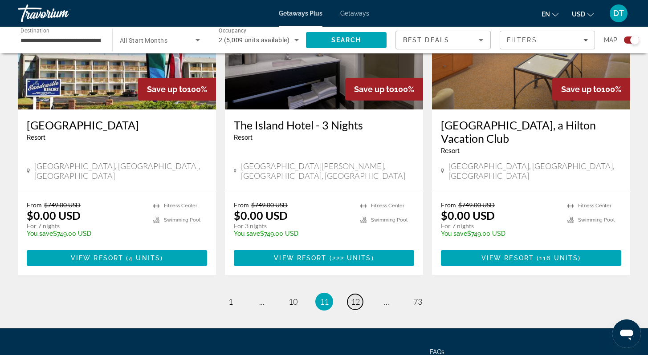
click at [358, 297] on span "12" at bounding box center [355, 302] width 9 height 10
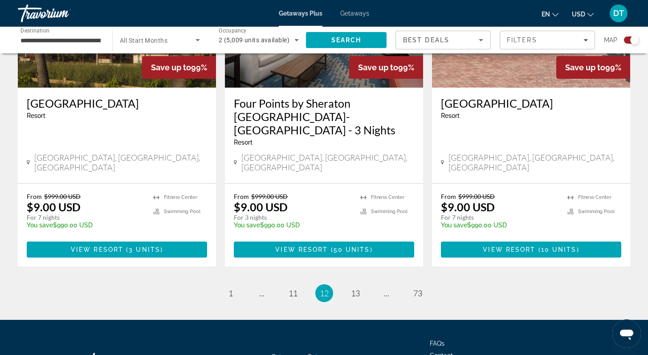
scroll to position [1415, 0]
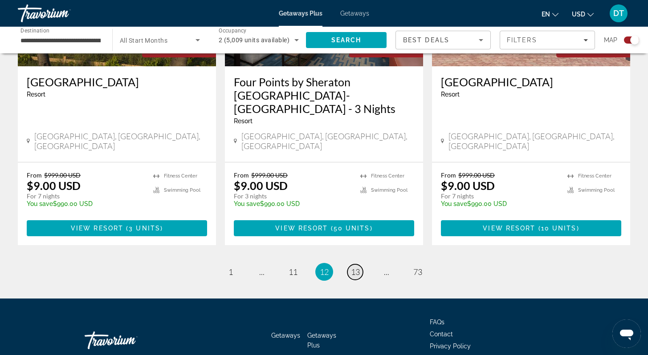
click at [359, 267] on span "13" at bounding box center [355, 272] width 9 height 10
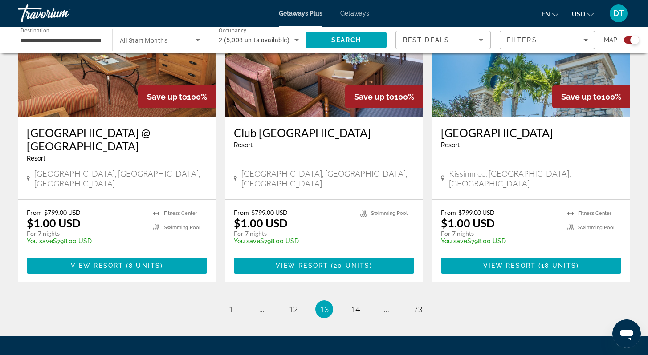
scroll to position [1388, 0]
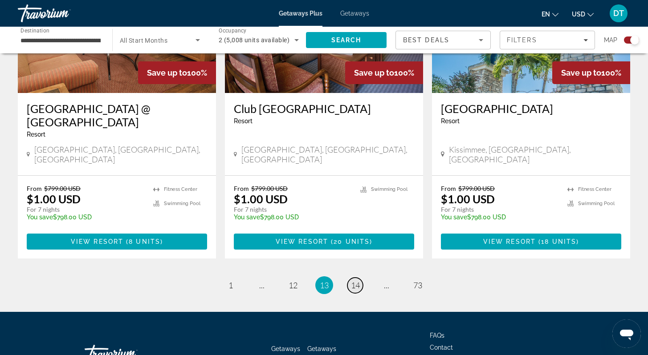
click at [356, 281] on span "14" at bounding box center [355, 286] width 9 height 10
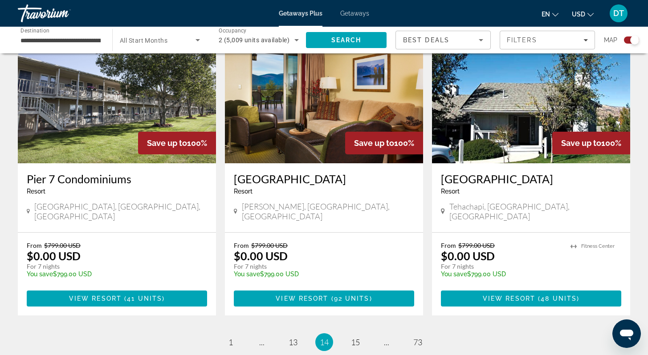
scroll to position [1318, 0]
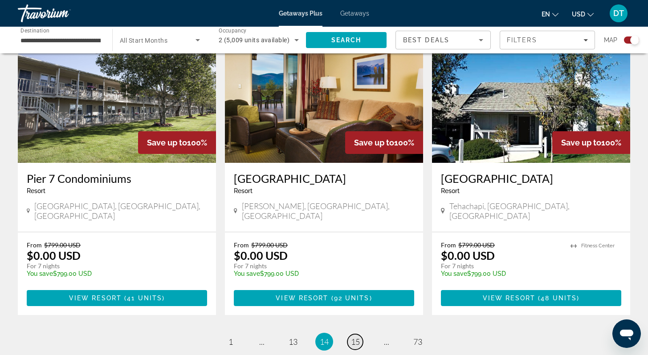
click at [357, 337] on span "15" at bounding box center [355, 342] width 9 height 10
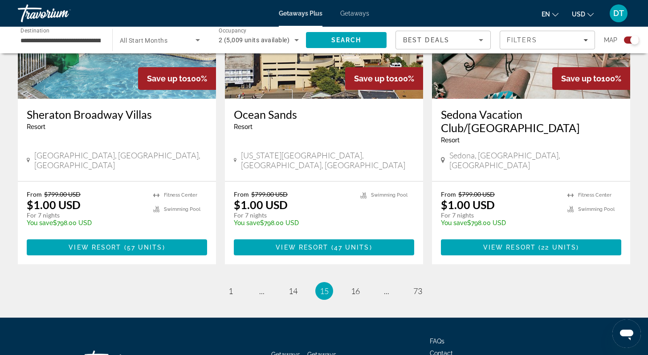
scroll to position [1388, 0]
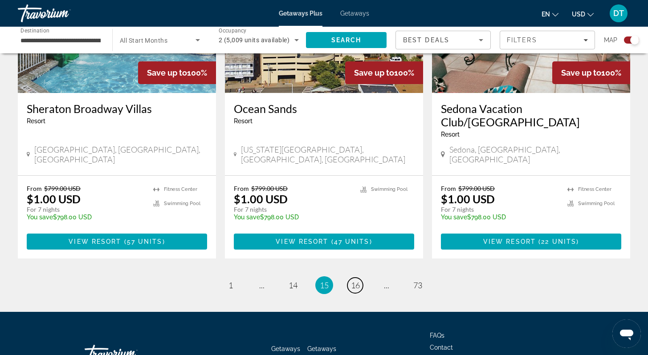
click at [356, 281] on span "16" at bounding box center [355, 286] width 9 height 10
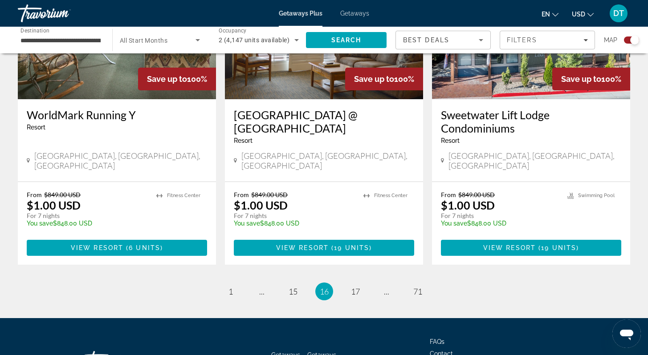
scroll to position [1390, 0]
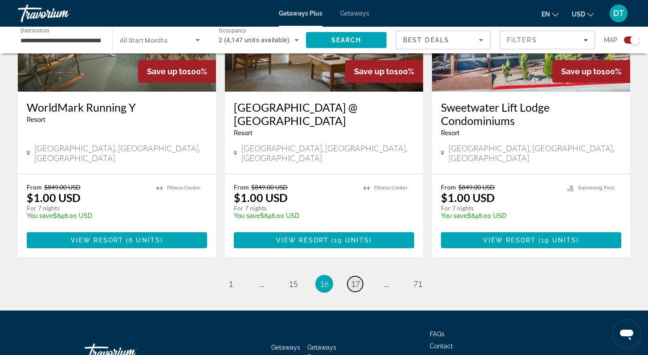
click at [356, 279] on span "17" at bounding box center [355, 284] width 9 height 10
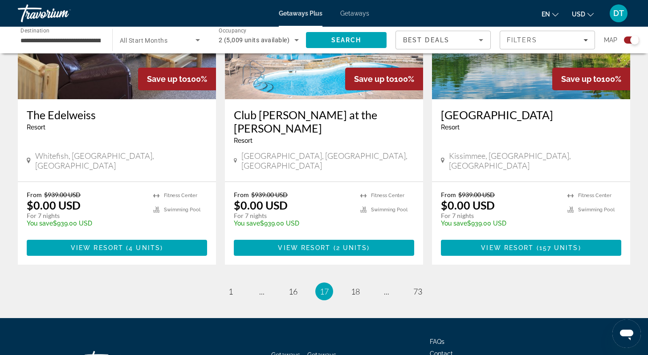
scroll to position [1388, 0]
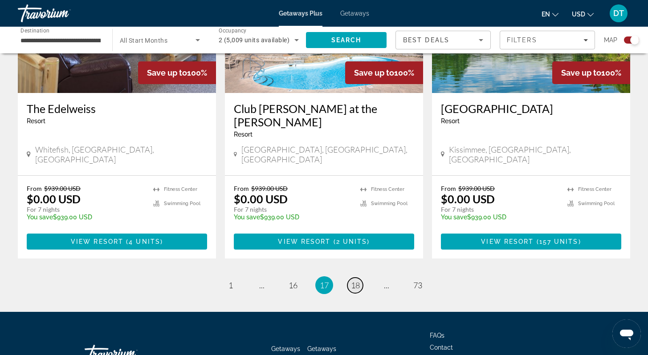
click at [354, 281] on span "18" at bounding box center [355, 286] width 9 height 10
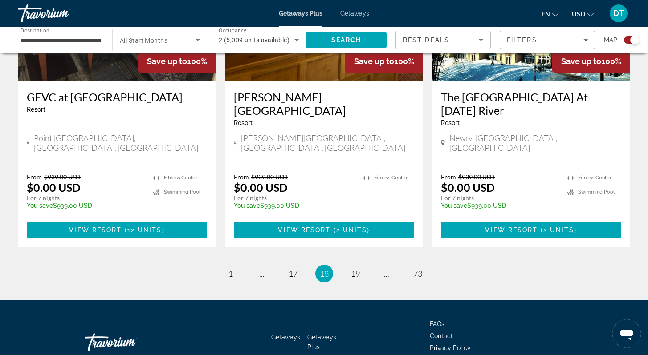
scroll to position [1388, 0]
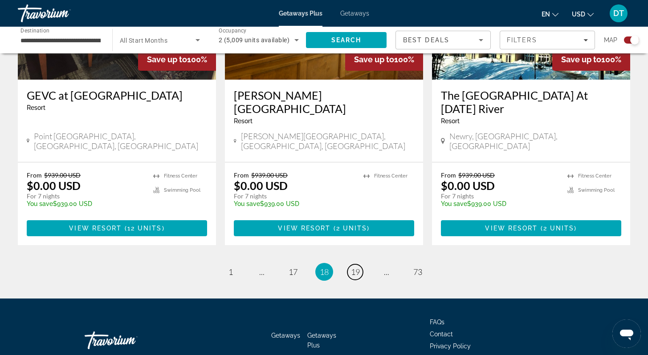
click at [354, 267] on span "19" at bounding box center [355, 272] width 9 height 10
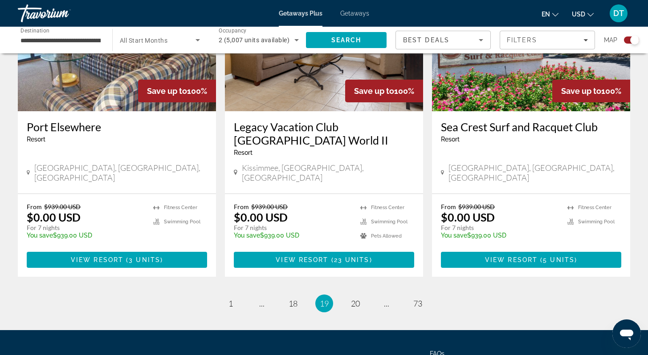
scroll to position [1372, 0]
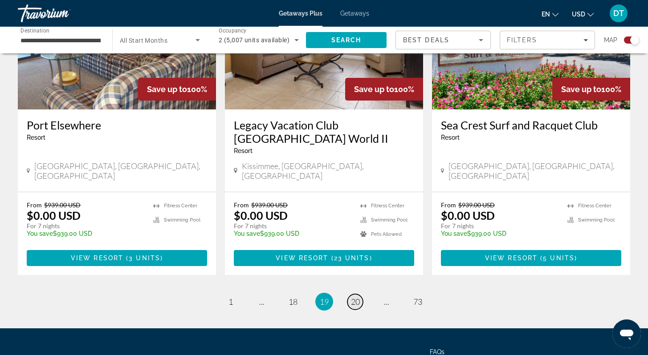
click at [356, 297] on span "20" at bounding box center [355, 302] width 9 height 10
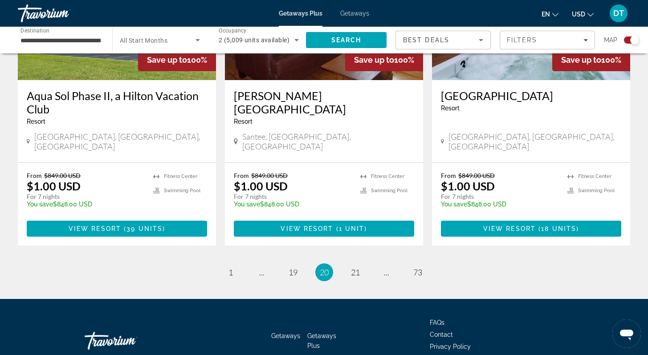
scroll to position [1388, 0]
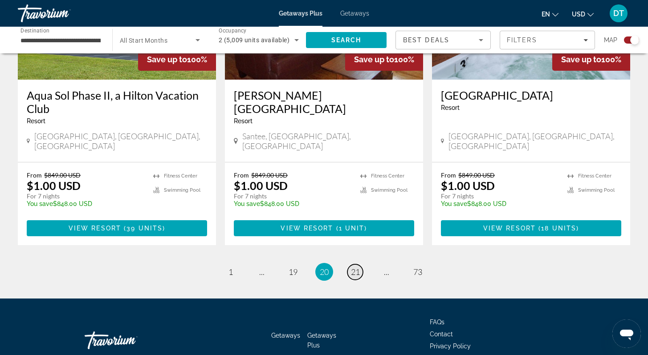
click at [356, 267] on span "21" at bounding box center [355, 272] width 9 height 10
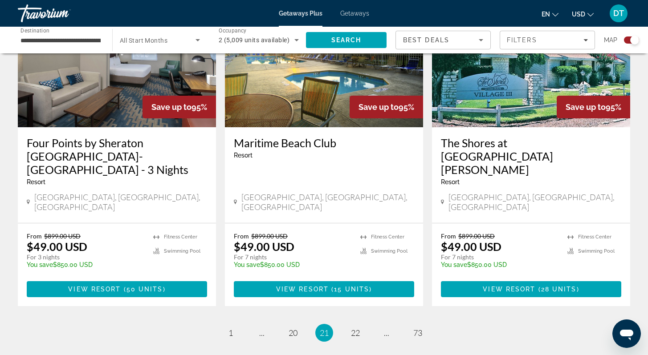
scroll to position [1372, 0]
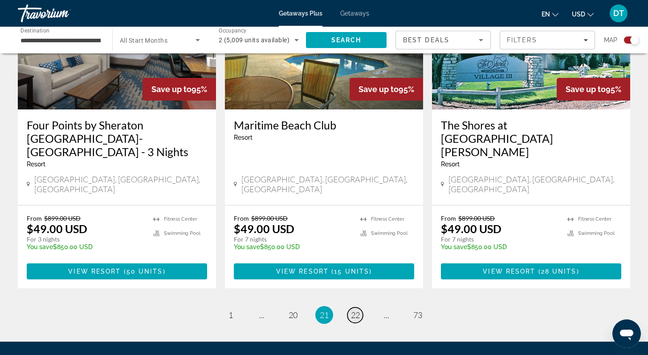
click at [357, 310] on span "22" at bounding box center [355, 315] width 9 height 10
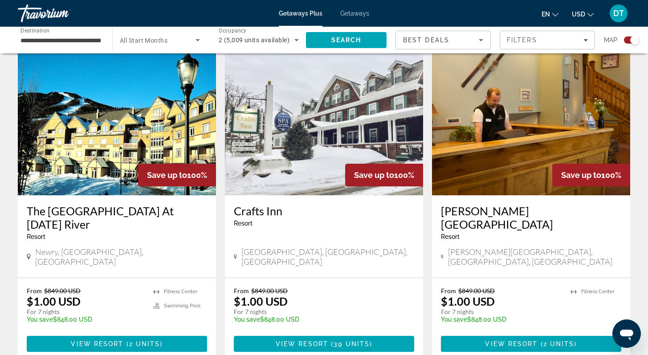
scroll to position [1301, 0]
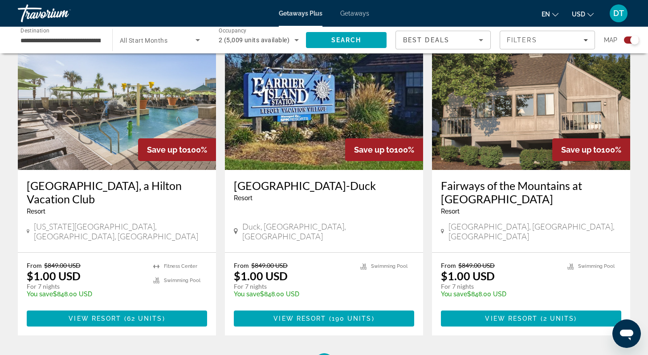
scroll to position [1318, 0]
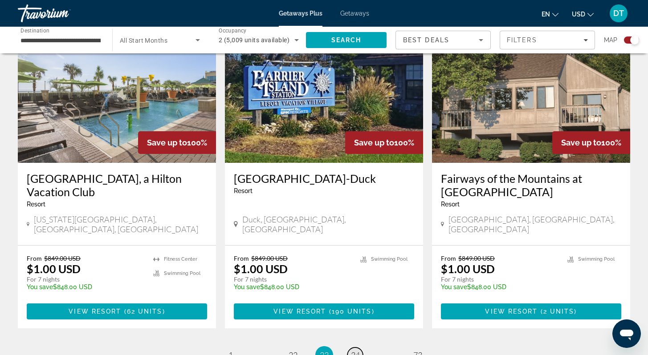
click at [358, 351] on span "24" at bounding box center [355, 356] width 9 height 10
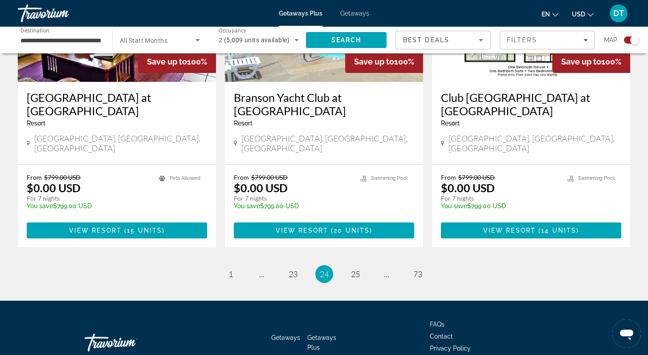
scroll to position [1402, 0]
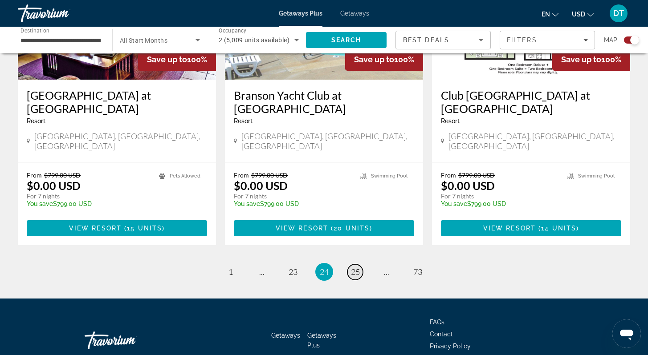
click at [357, 267] on span "25" at bounding box center [355, 272] width 9 height 10
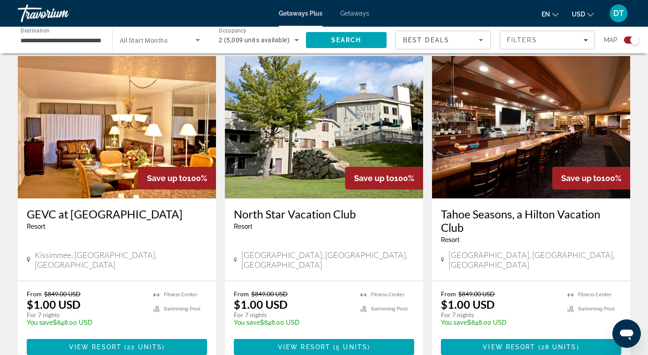
scroll to position [1318, 0]
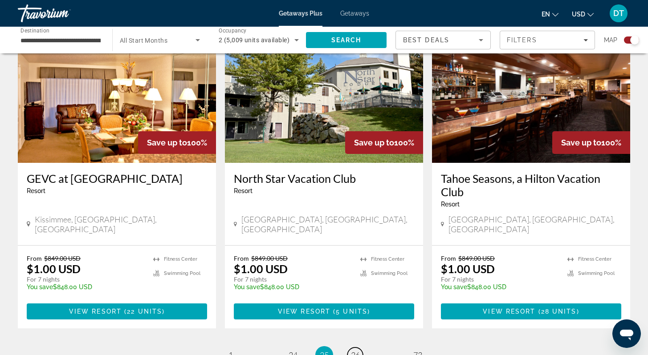
click at [355, 351] on span "26" at bounding box center [355, 356] width 9 height 10
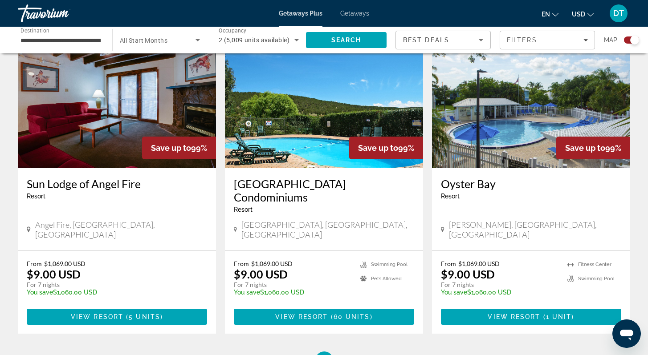
scroll to position [1301, 0]
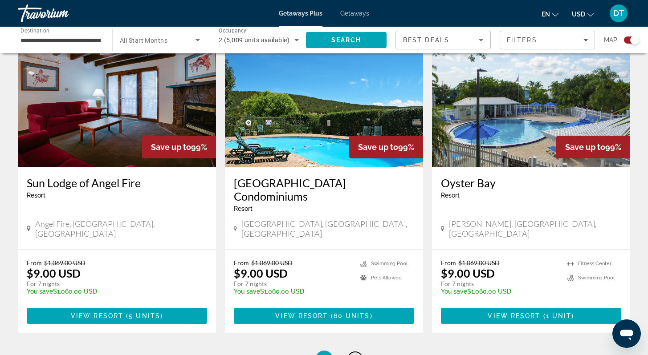
click at [354, 355] on span "27" at bounding box center [355, 360] width 9 height 10
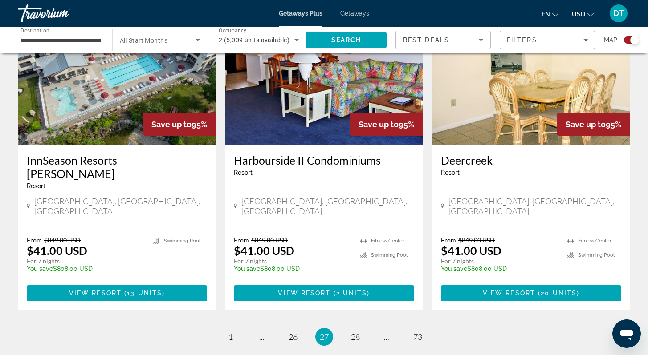
scroll to position [1354, 0]
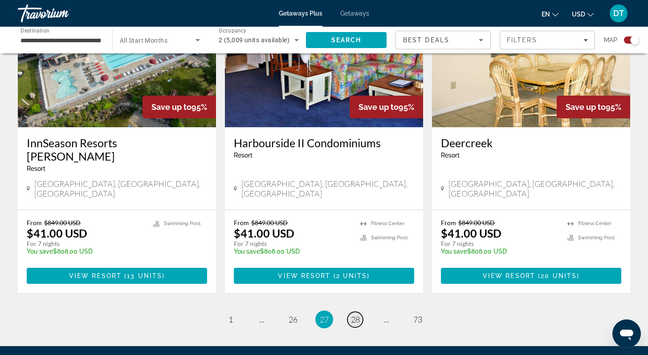
click at [358, 315] on span "28" at bounding box center [355, 320] width 9 height 10
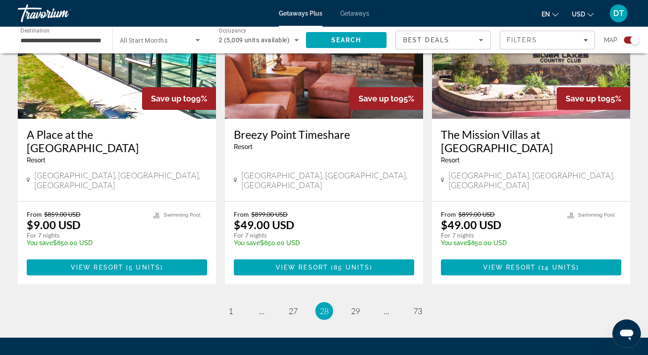
scroll to position [1336, 0]
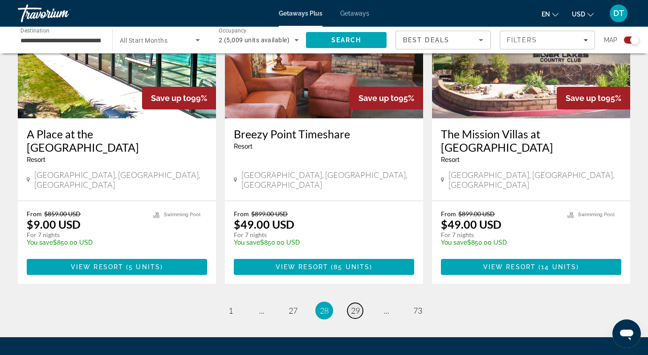
click at [358, 306] on span "29" at bounding box center [355, 311] width 9 height 10
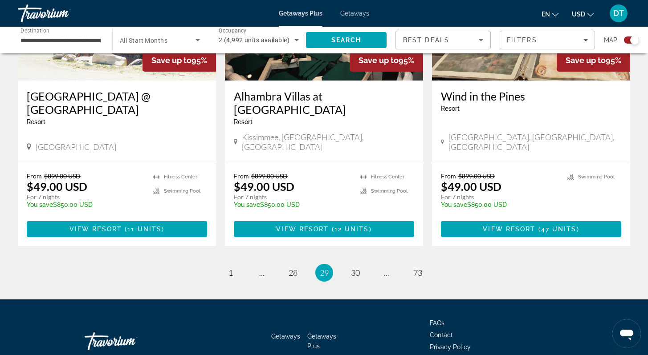
scroll to position [1402, 0]
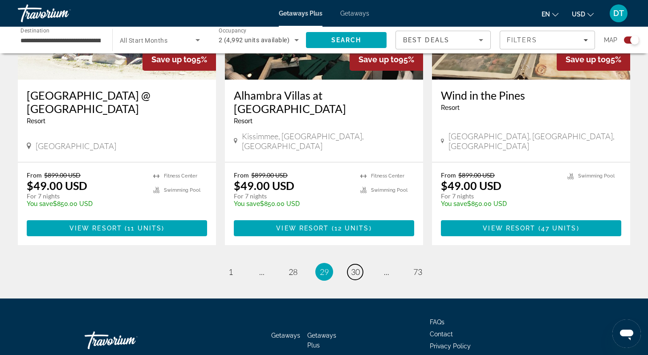
click at [357, 267] on span "30" at bounding box center [355, 272] width 9 height 10
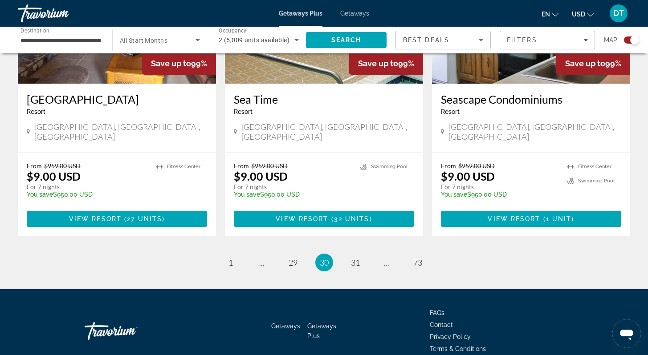
scroll to position [1375, 0]
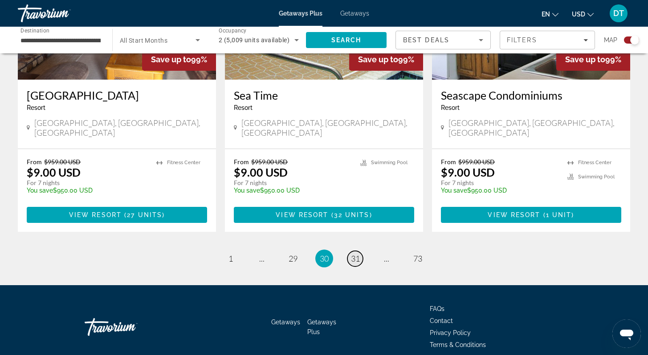
click at [355, 254] on span "31" at bounding box center [355, 259] width 9 height 10
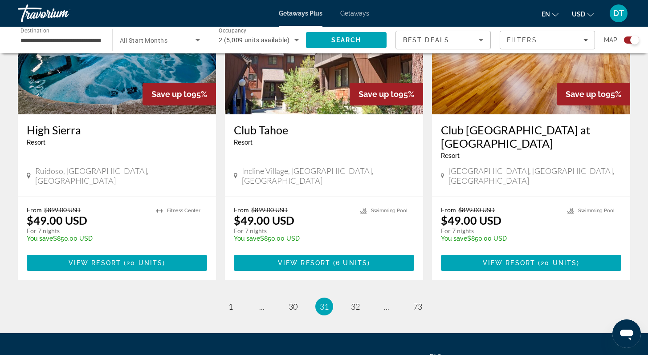
scroll to position [1372, 0]
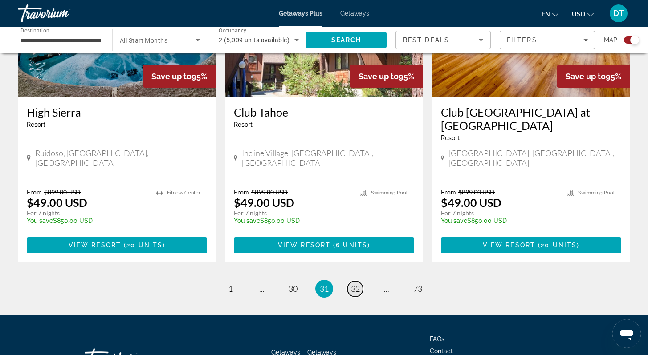
click at [354, 284] on span "32" at bounding box center [355, 289] width 9 height 10
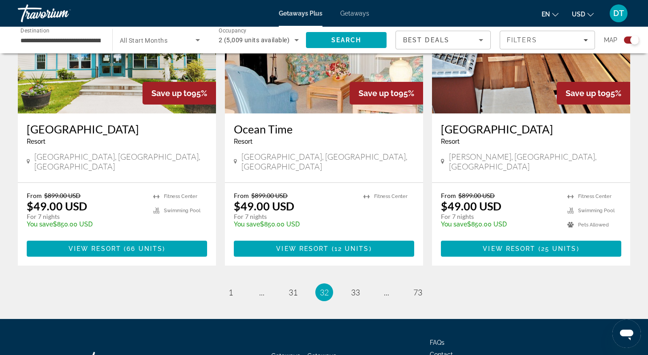
scroll to position [1375, 0]
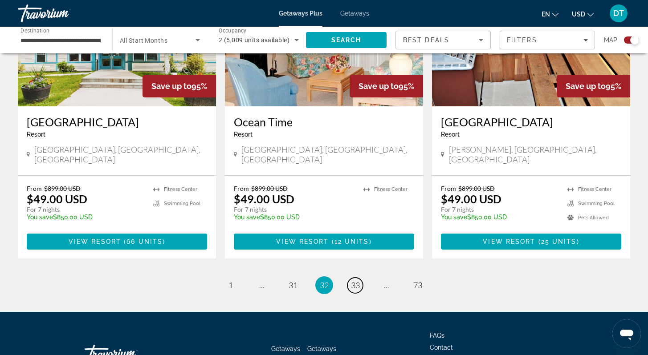
click at [355, 281] on span "33" at bounding box center [355, 286] width 9 height 10
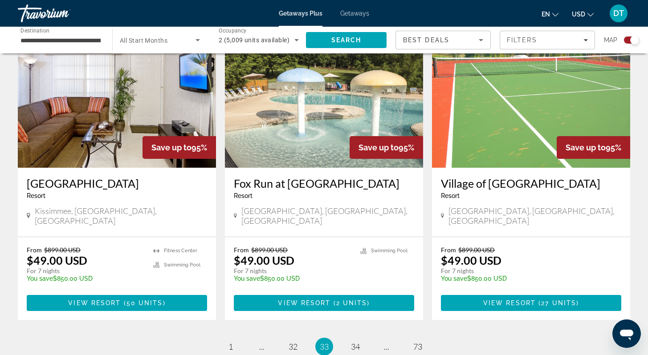
scroll to position [1301, 0]
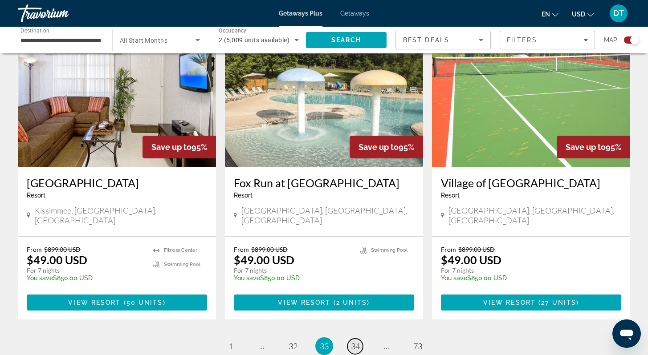
click at [354, 342] on span "34" at bounding box center [355, 347] width 9 height 10
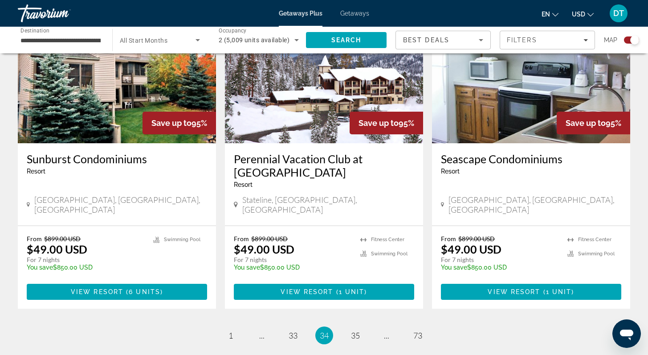
scroll to position [1318, 0]
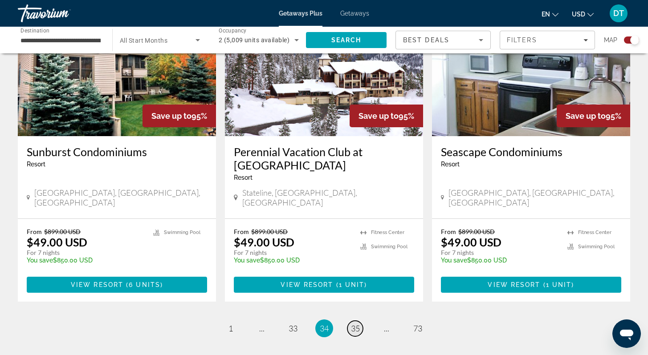
click at [358, 324] on span "35" at bounding box center [355, 329] width 9 height 10
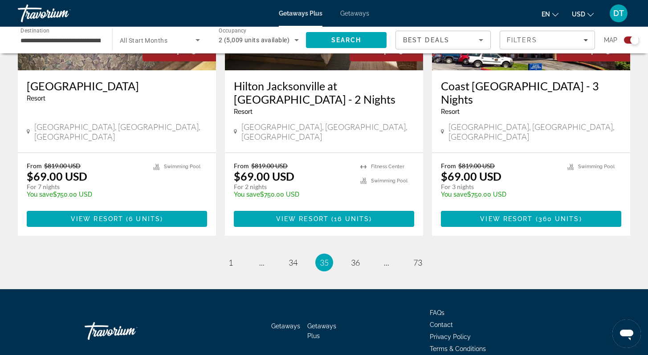
scroll to position [1402, 0]
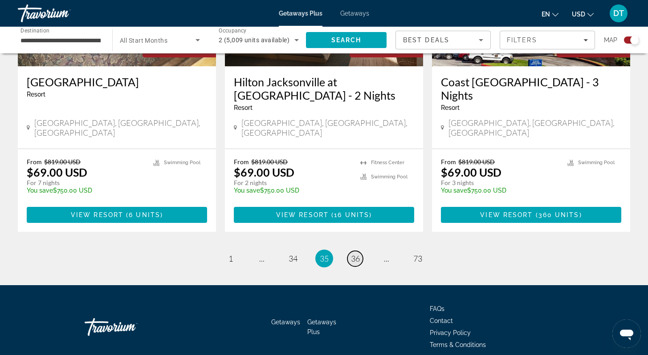
click at [356, 254] on span "36" at bounding box center [355, 259] width 9 height 10
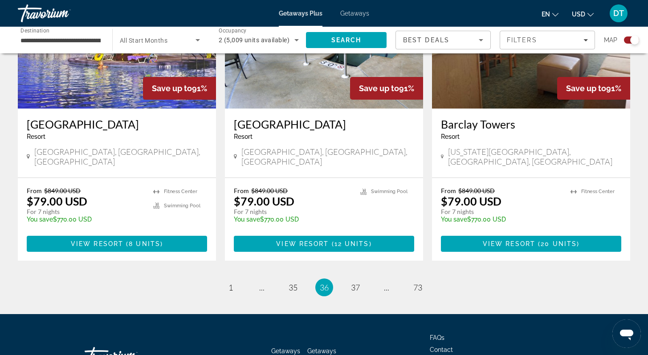
scroll to position [1375, 0]
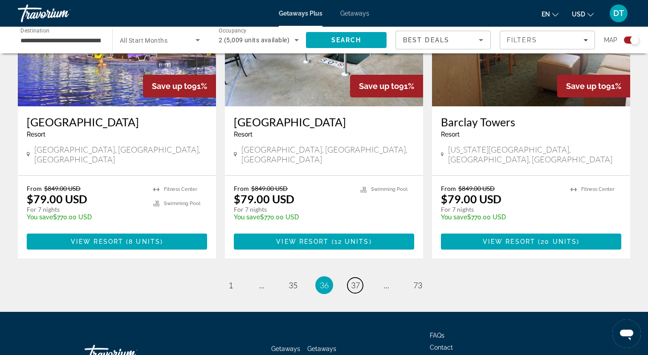
click at [357, 281] on span "37" at bounding box center [355, 286] width 9 height 10
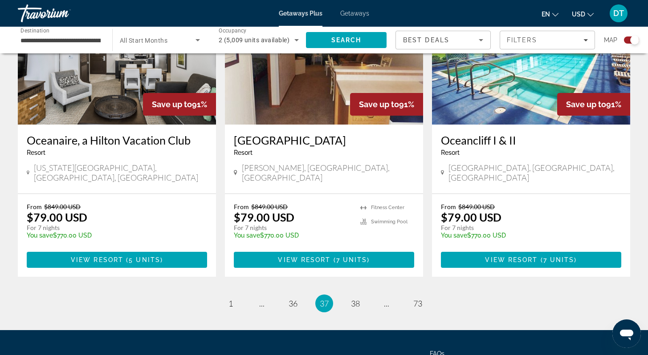
scroll to position [1354, 0]
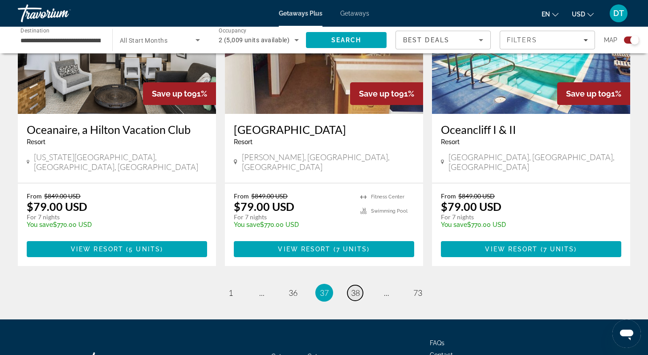
click at [359, 288] on span "38" at bounding box center [355, 293] width 9 height 10
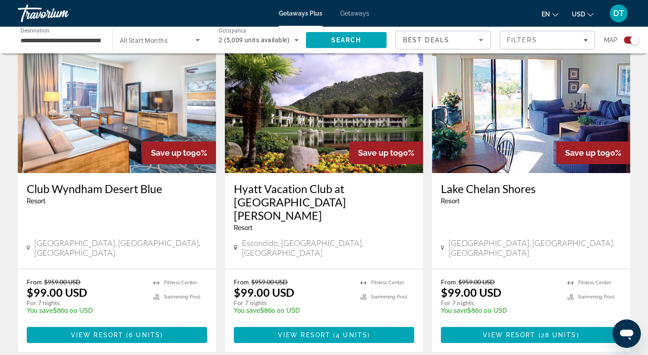
scroll to position [1336, 0]
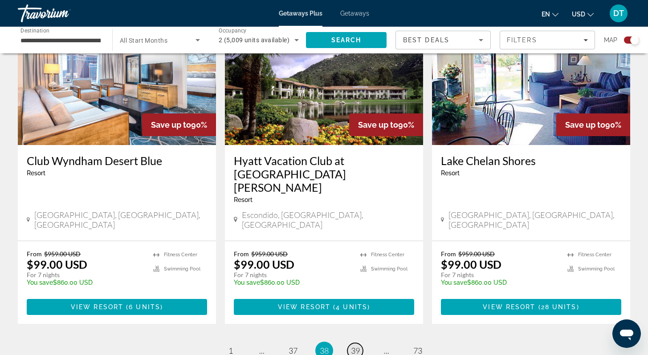
click at [356, 346] on span "39" at bounding box center [355, 351] width 9 height 10
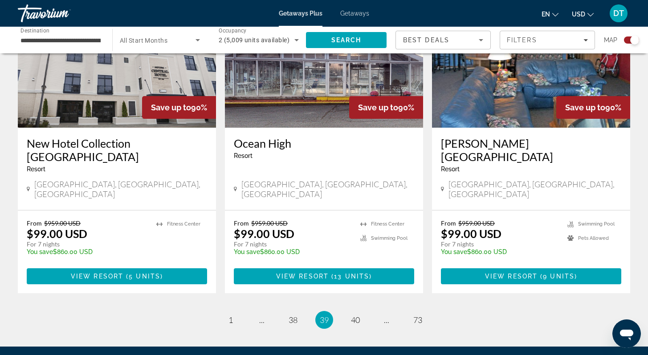
scroll to position [1354, 0]
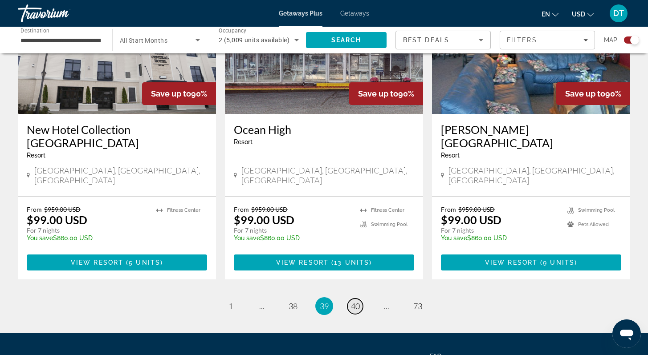
click at [354, 302] on span "40" at bounding box center [355, 307] width 9 height 10
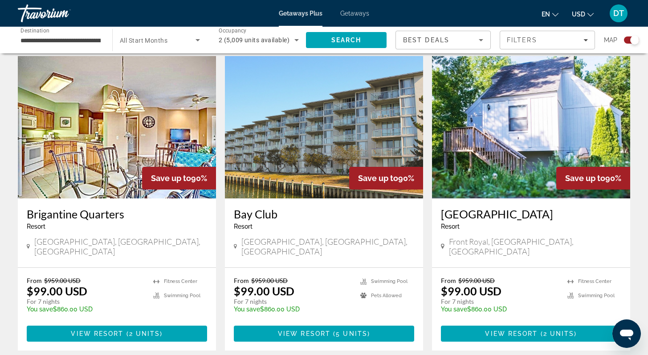
scroll to position [1301, 0]
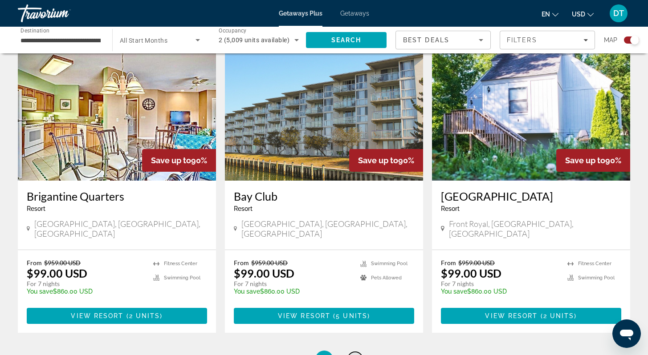
click at [355, 355] on span "41" at bounding box center [355, 360] width 9 height 10
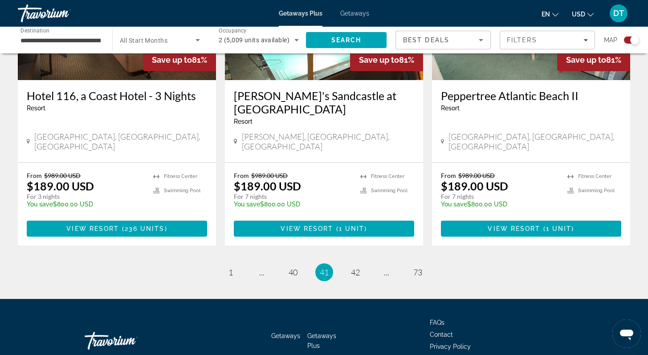
scroll to position [1389, 0]
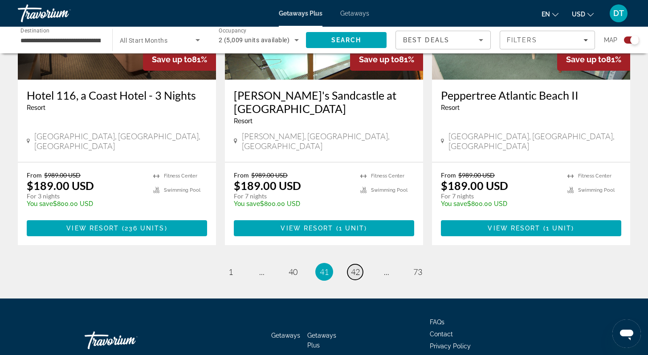
click at [355, 267] on span "42" at bounding box center [355, 272] width 9 height 10
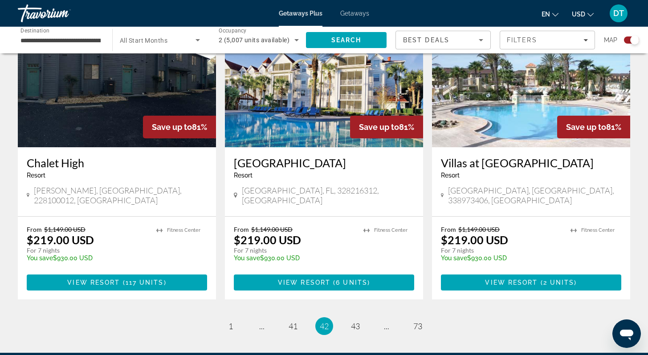
scroll to position [1301, 0]
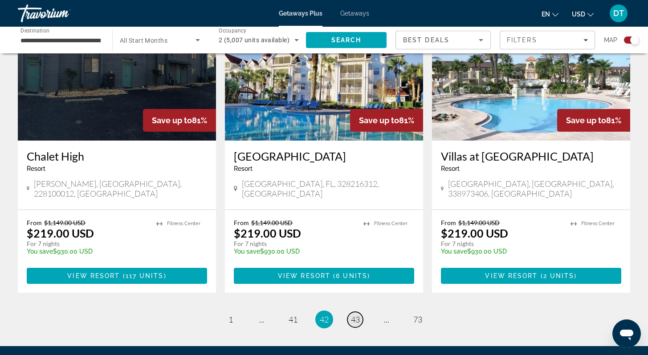
click at [358, 315] on span "43" at bounding box center [355, 320] width 9 height 10
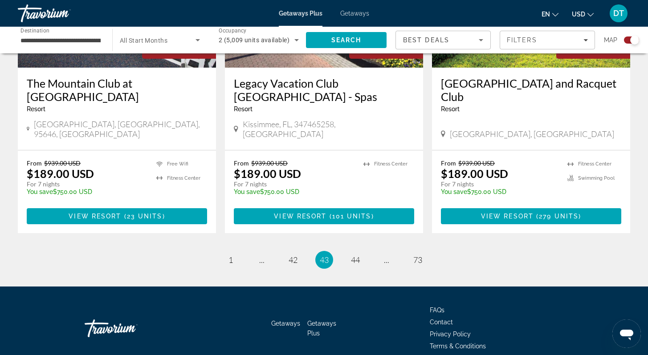
scroll to position [1388, 0]
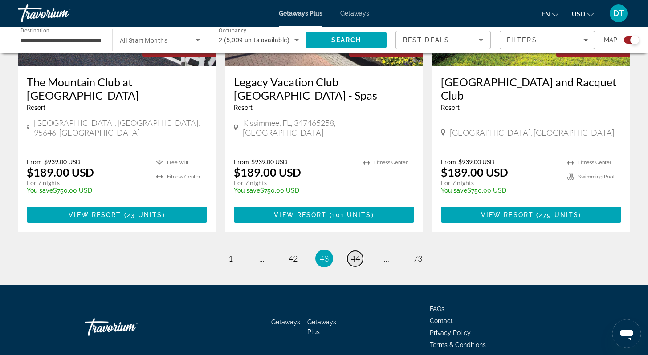
click at [356, 254] on span "44" at bounding box center [355, 259] width 9 height 10
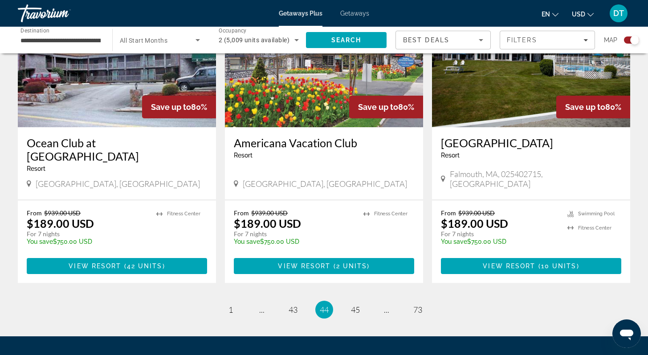
scroll to position [1318, 0]
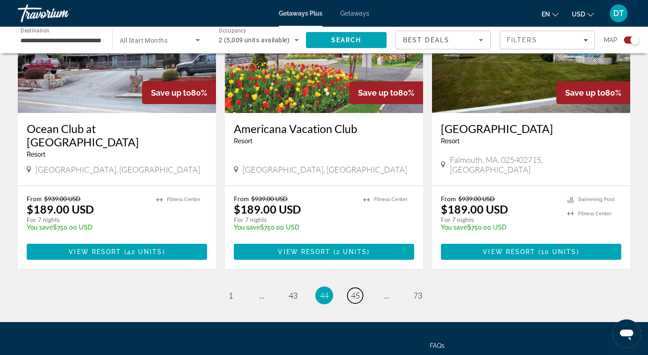
click at [357, 291] on span "45" at bounding box center [355, 296] width 9 height 10
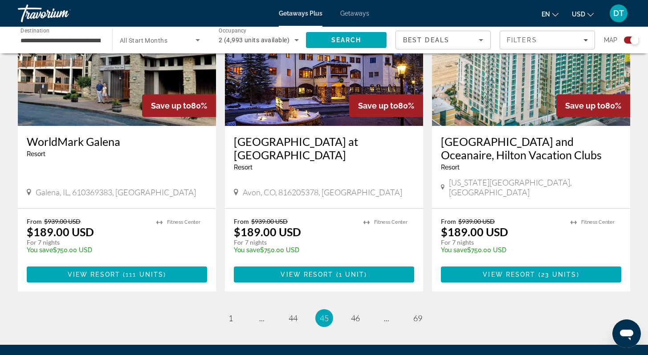
scroll to position [1336, 0]
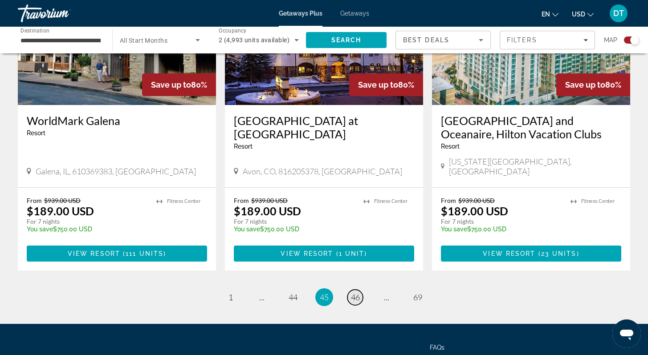
click at [354, 293] on span "46" at bounding box center [355, 298] width 9 height 10
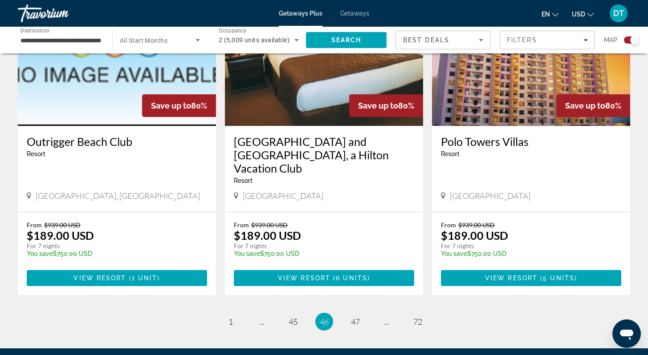
scroll to position [1336, 0]
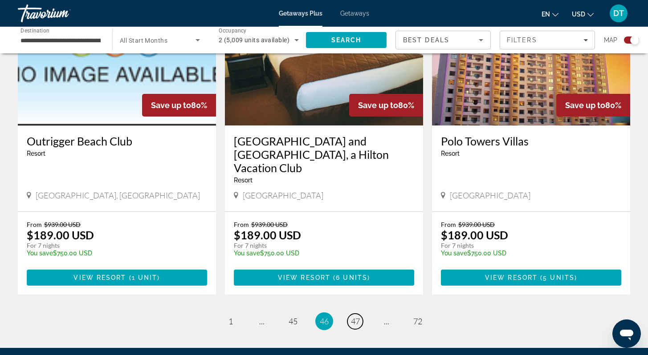
click at [357, 317] on span "47" at bounding box center [355, 322] width 9 height 10
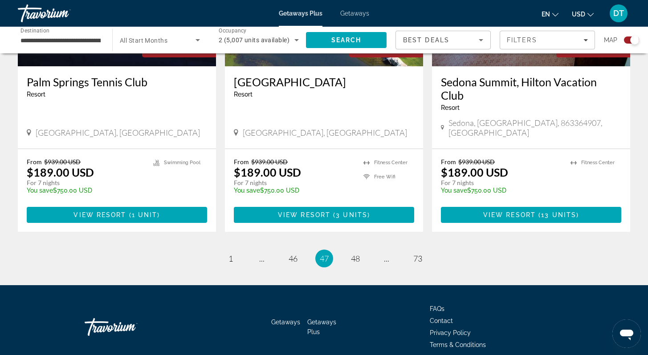
scroll to position [1390, 0]
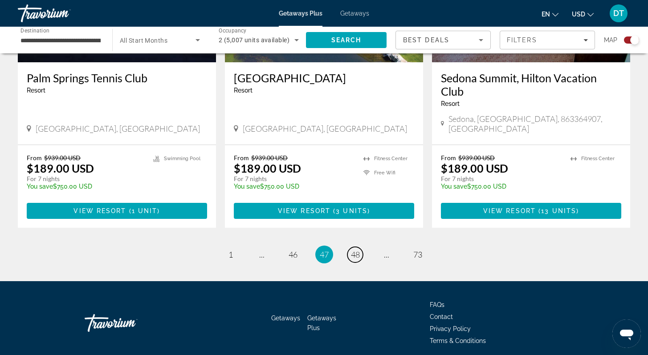
click at [355, 250] on span "48" at bounding box center [355, 255] width 9 height 10
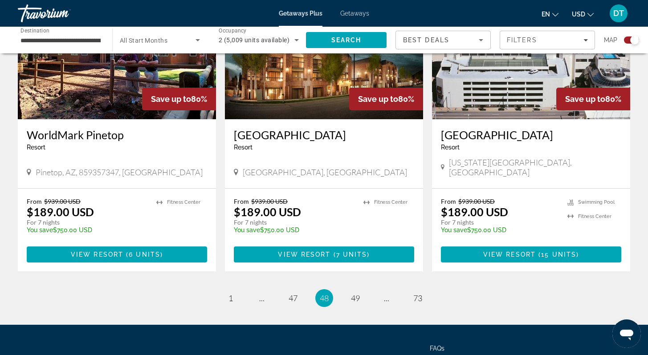
scroll to position [1336, 0]
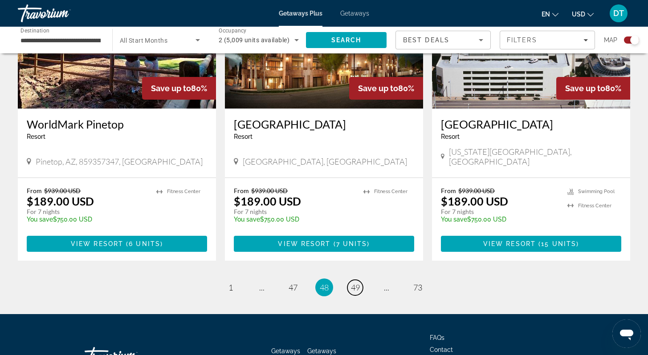
click at [354, 283] on span "49" at bounding box center [355, 288] width 9 height 10
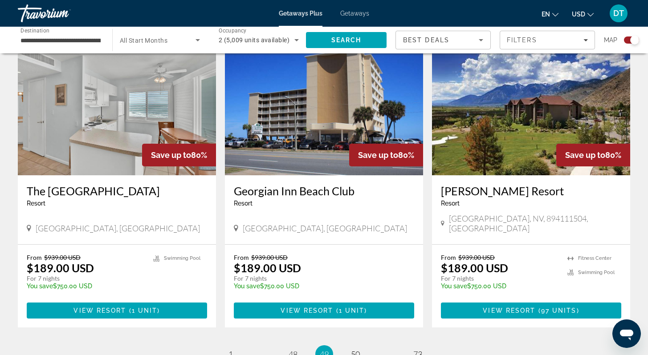
scroll to position [1301, 0]
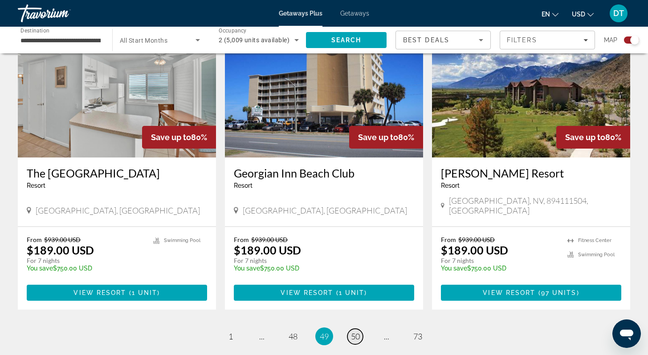
click at [354, 332] on span "50" at bounding box center [355, 337] width 9 height 10
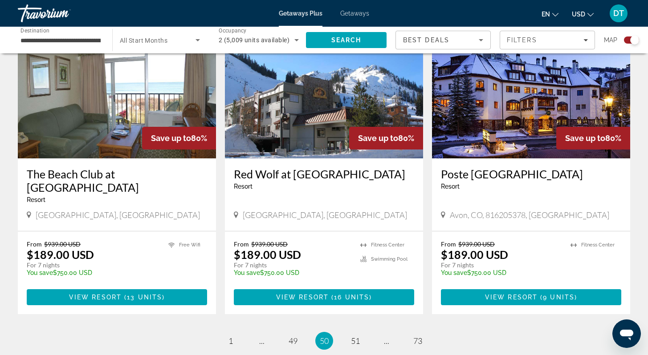
scroll to position [1301, 0]
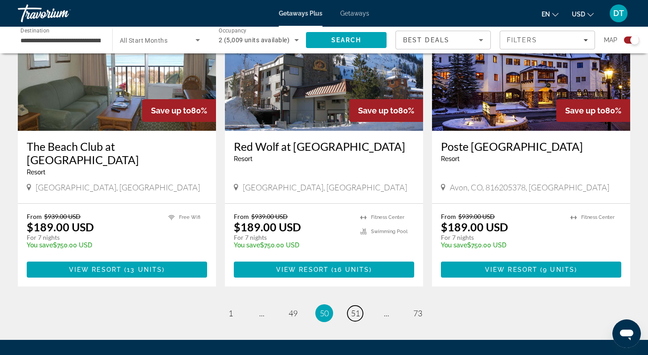
click at [355, 309] on span "51" at bounding box center [355, 314] width 9 height 10
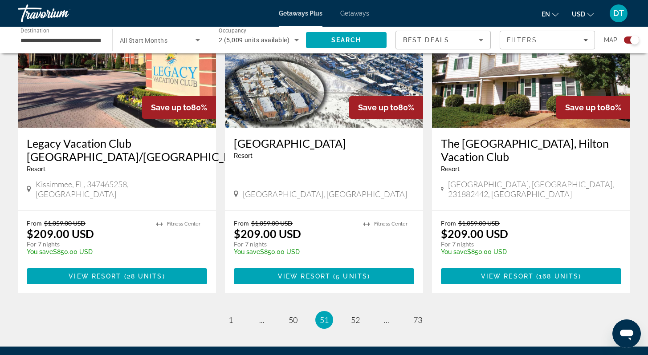
scroll to position [1390, 0]
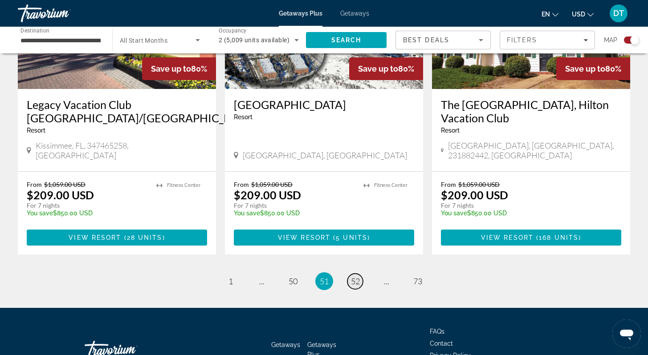
click at [357, 277] on span "52" at bounding box center [355, 282] width 9 height 10
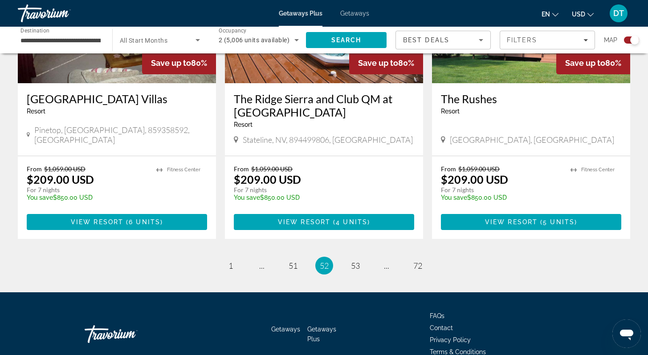
scroll to position [1388, 0]
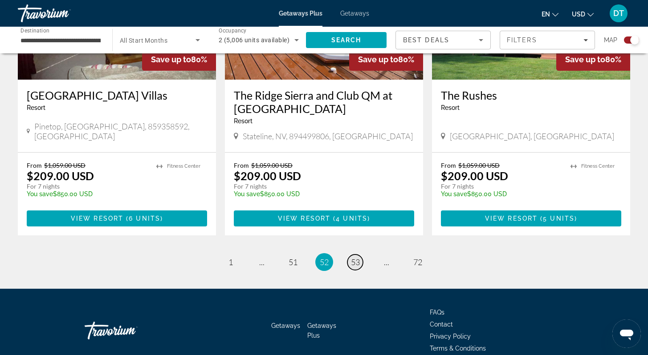
click at [356, 257] on span "53" at bounding box center [355, 262] width 9 height 10
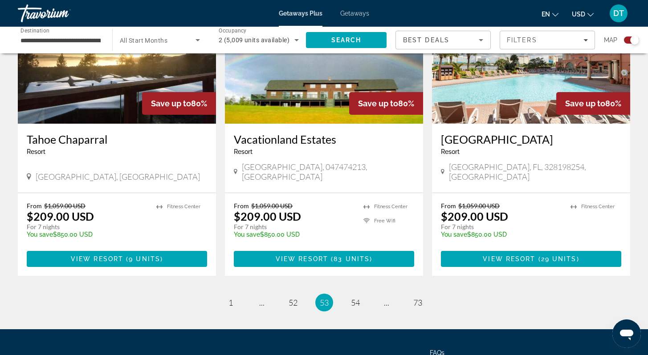
scroll to position [1336, 0]
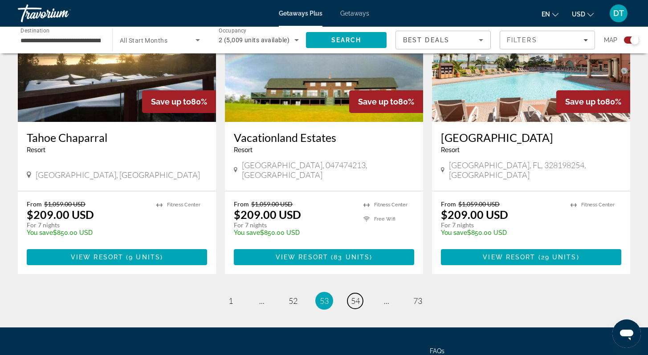
click at [357, 296] on span "54" at bounding box center [355, 301] width 9 height 10
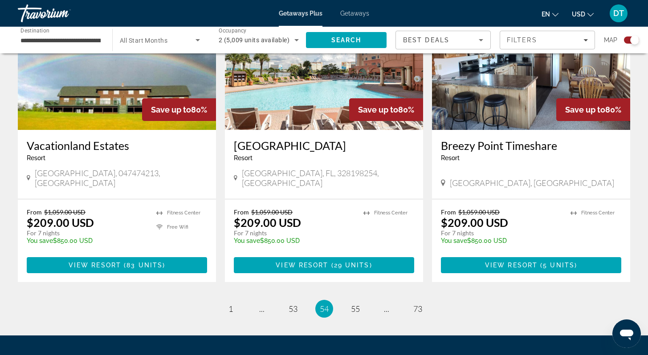
scroll to position [1318, 0]
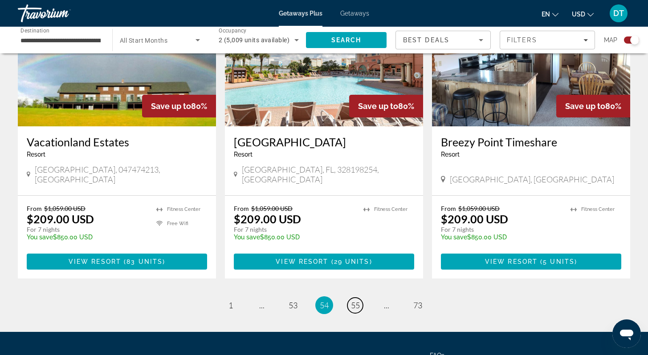
click at [355, 301] on span "55" at bounding box center [355, 306] width 9 height 10
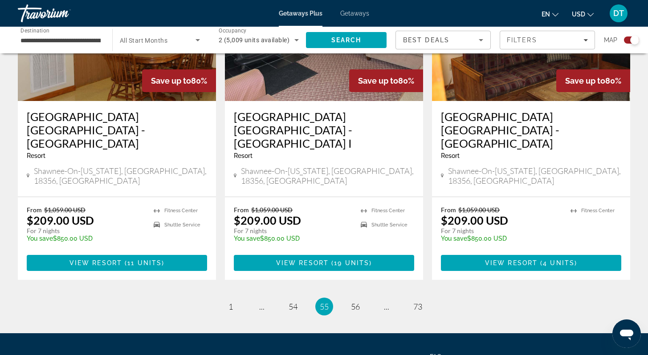
scroll to position [1402, 0]
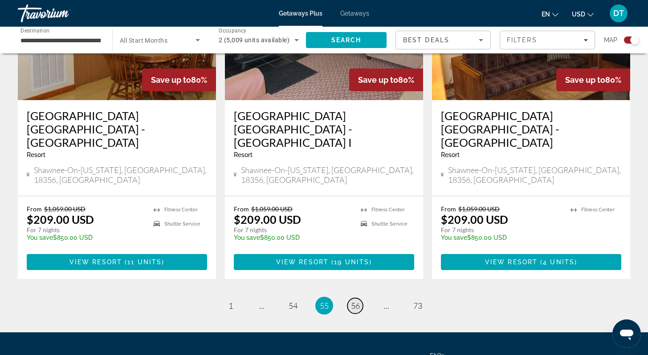
click at [356, 301] on span "56" at bounding box center [355, 306] width 9 height 10
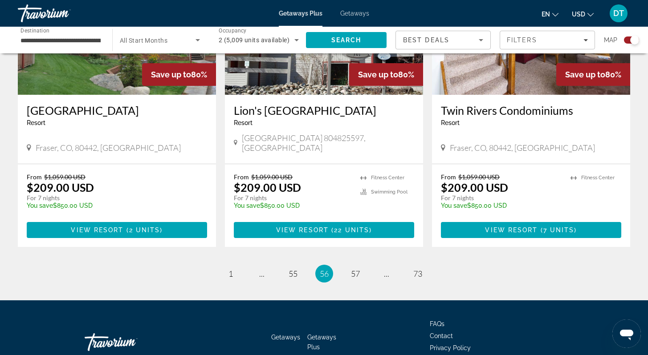
scroll to position [1354, 0]
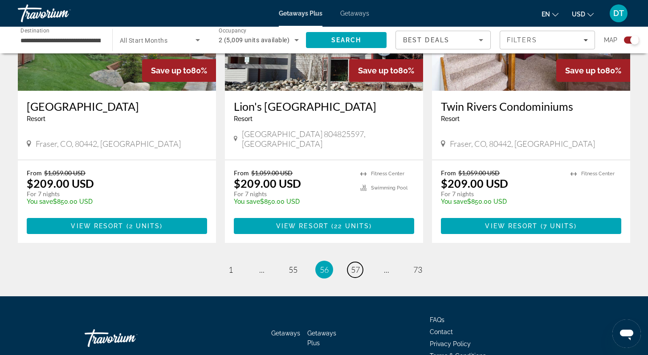
click at [353, 265] on span "57" at bounding box center [355, 270] width 9 height 10
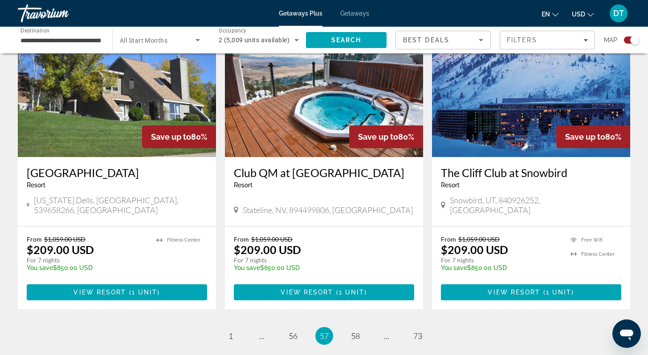
scroll to position [1318, 0]
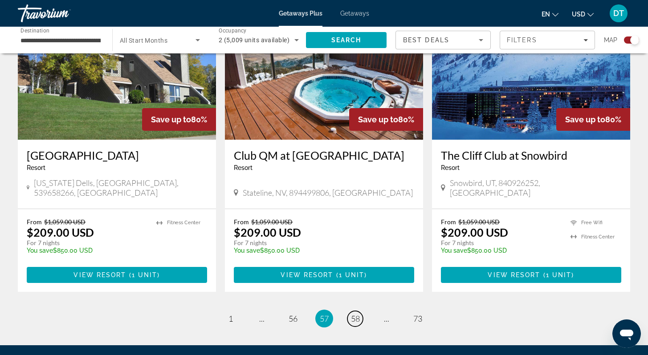
click at [355, 314] on span "58" at bounding box center [355, 319] width 9 height 10
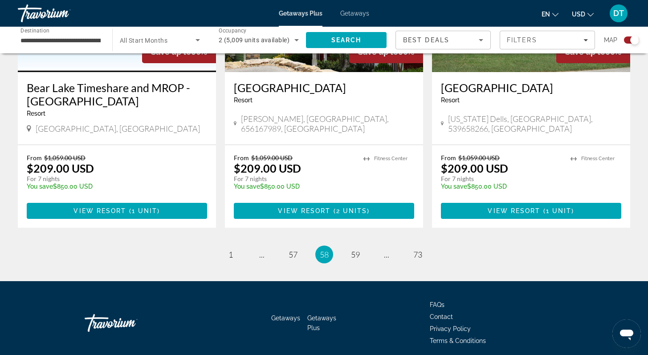
scroll to position [1388, 0]
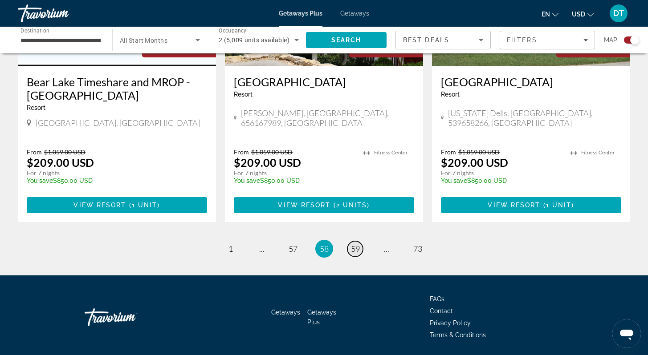
click at [357, 244] on span "59" at bounding box center [355, 249] width 9 height 10
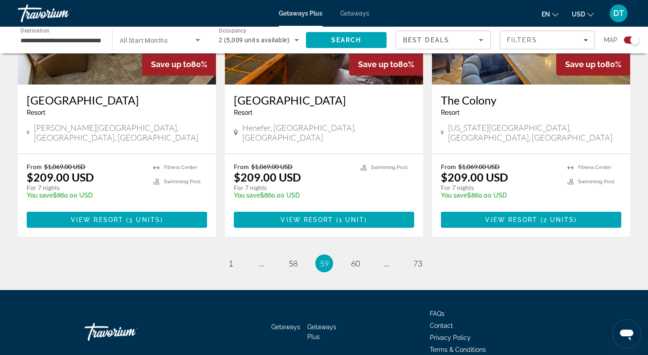
scroll to position [1372, 0]
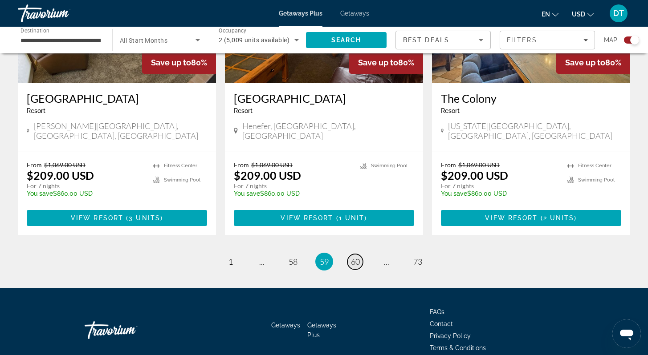
click at [358, 257] on span "60" at bounding box center [355, 262] width 9 height 10
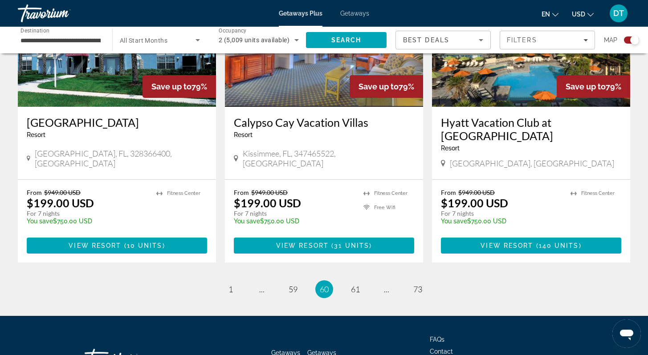
scroll to position [1388, 0]
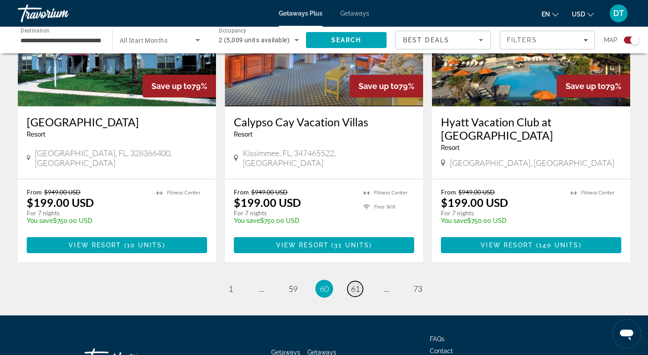
click at [357, 284] on span "61" at bounding box center [355, 289] width 9 height 10
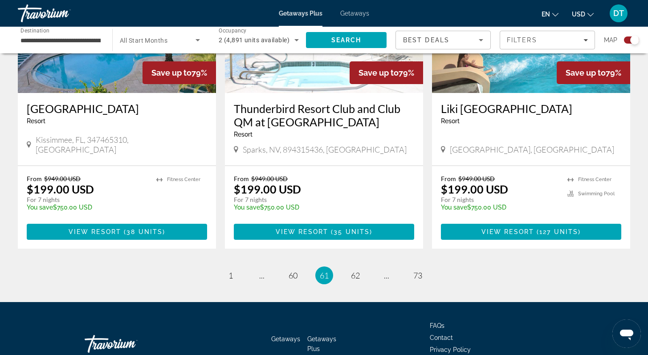
scroll to position [1388, 0]
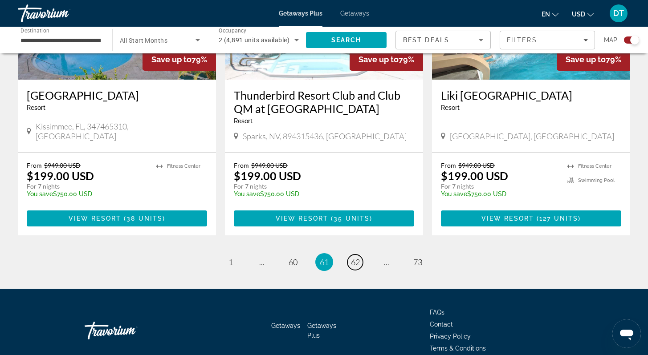
click at [357, 257] on span "62" at bounding box center [355, 262] width 9 height 10
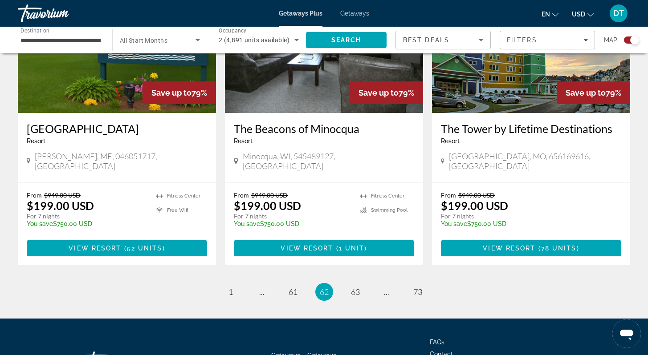
scroll to position [1336, 0]
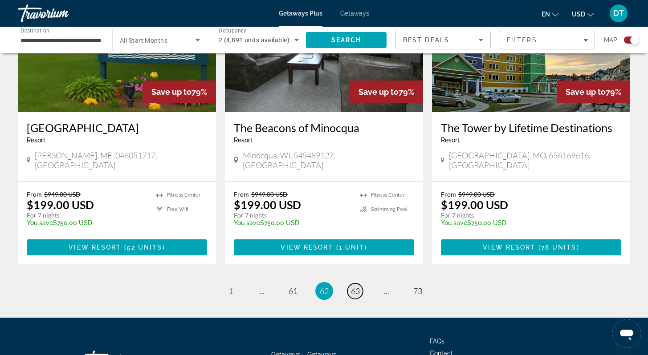
click at [354, 286] on span "63" at bounding box center [355, 291] width 9 height 10
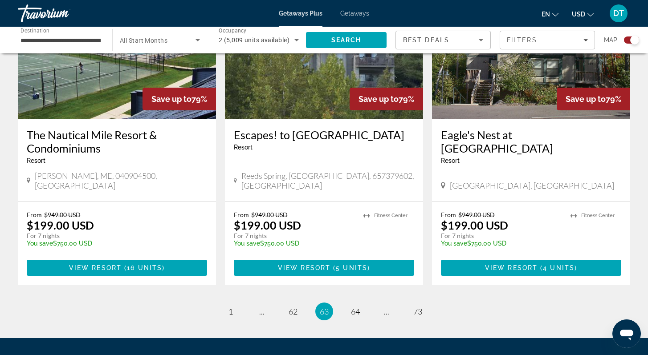
scroll to position [1336, 0]
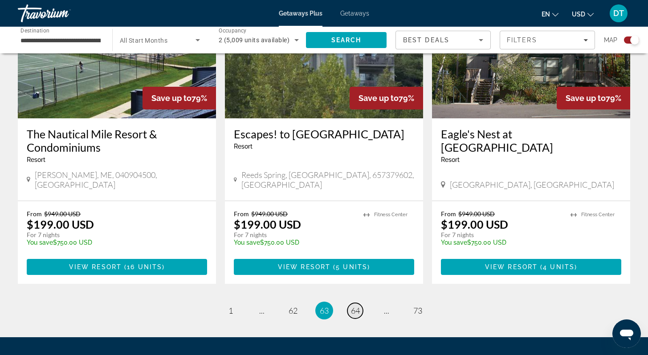
click at [357, 306] on span "64" at bounding box center [355, 311] width 9 height 10
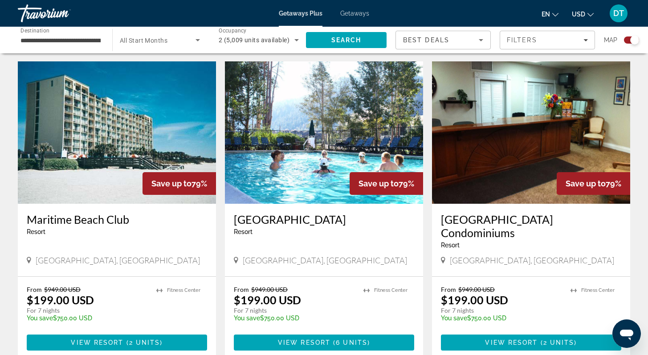
scroll to position [1283, 0]
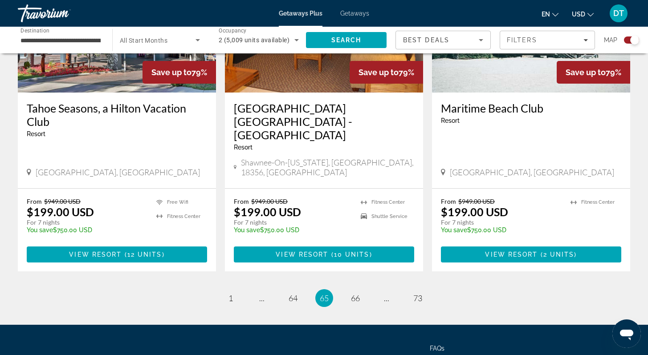
scroll to position [1372, 0]
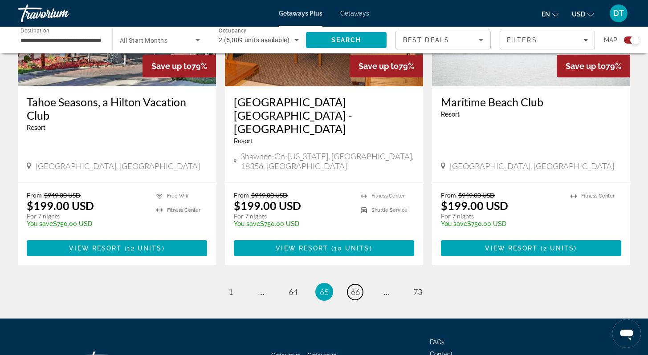
click at [353, 287] on span "66" at bounding box center [355, 292] width 9 height 10
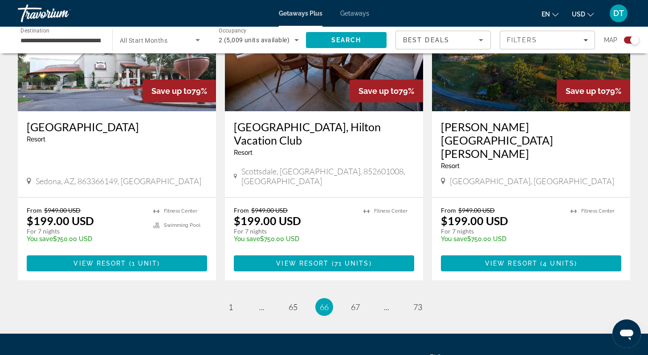
scroll to position [1375, 0]
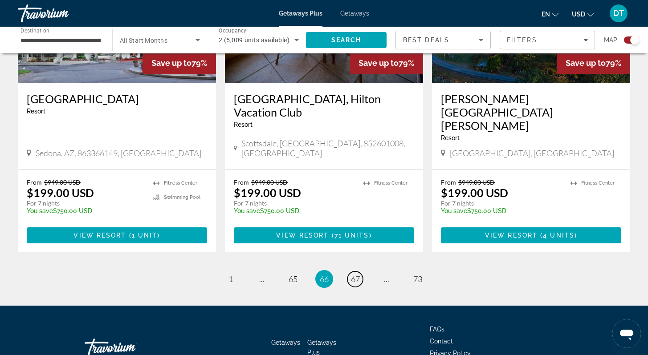
click at [355, 274] on span "67" at bounding box center [355, 279] width 9 height 10
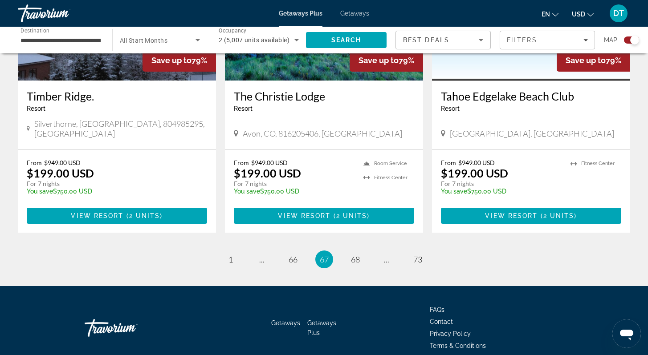
scroll to position [1362, 0]
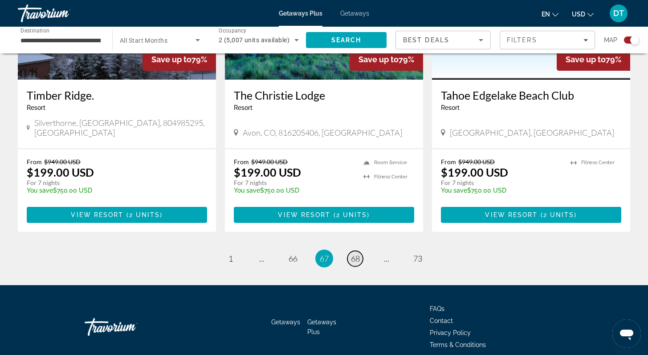
click at [358, 254] on span "68" at bounding box center [355, 259] width 9 height 10
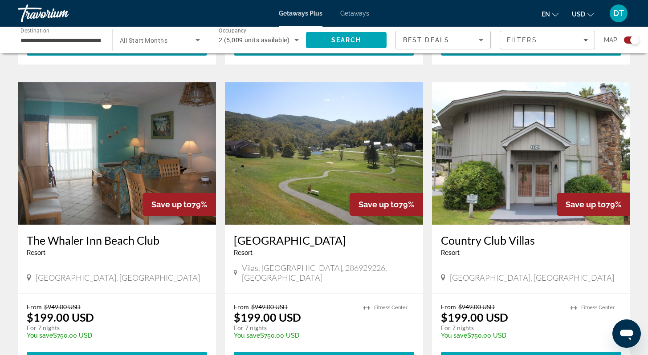
scroll to position [1301, 0]
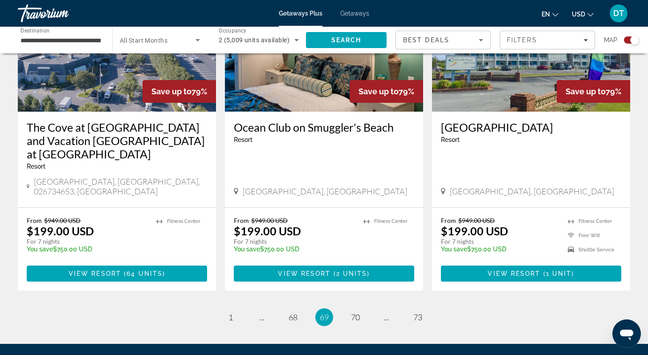
scroll to position [1407, 0]
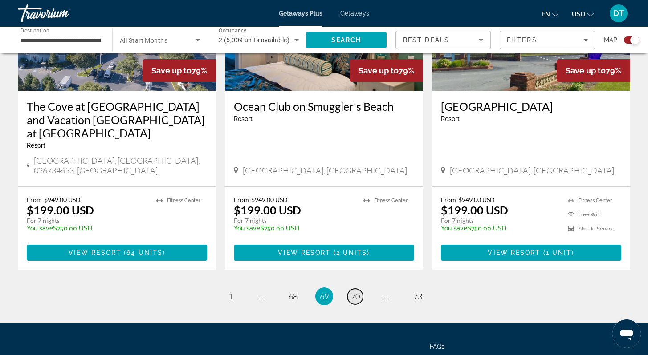
click at [354, 292] on span "70" at bounding box center [355, 297] width 9 height 10
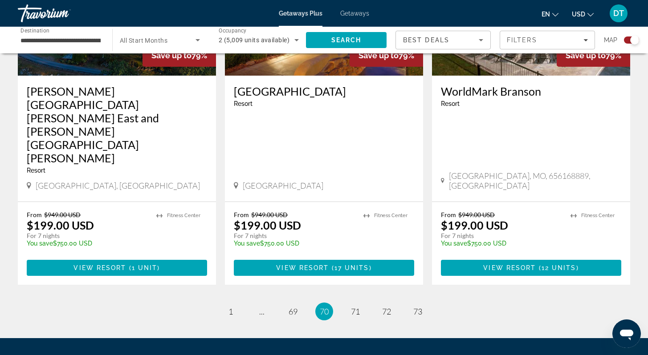
scroll to position [1375, 0]
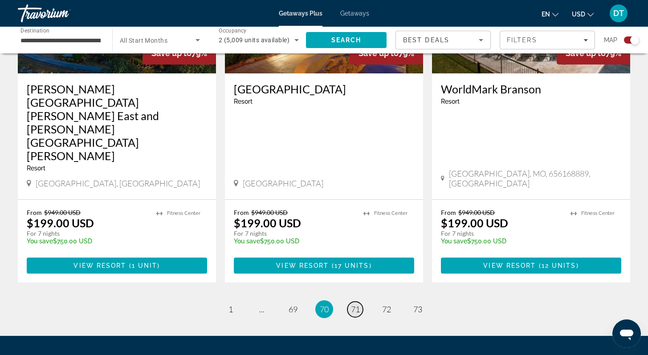
click at [358, 305] on span "71" at bounding box center [355, 310] width 9 height 10
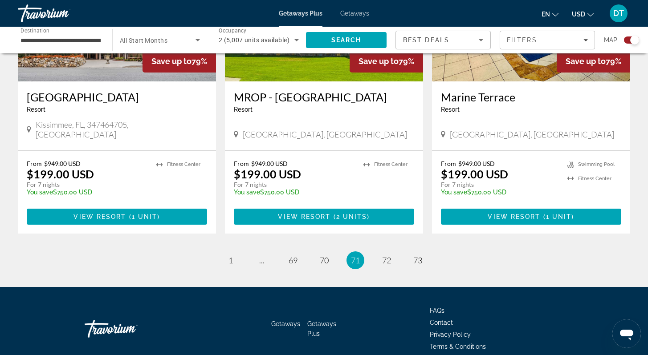
scroll to position [1388, 0]
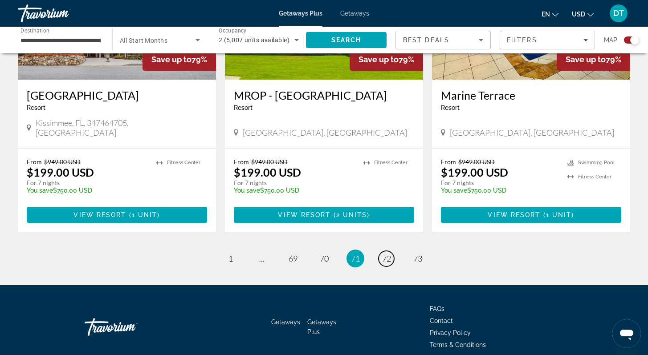
click at [386, 254] on span "72" at bounding box center [386, 259] width 9 height 10
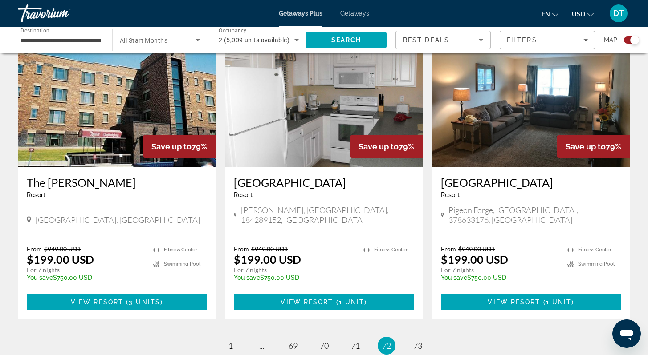
scroll to position [1318, 0]
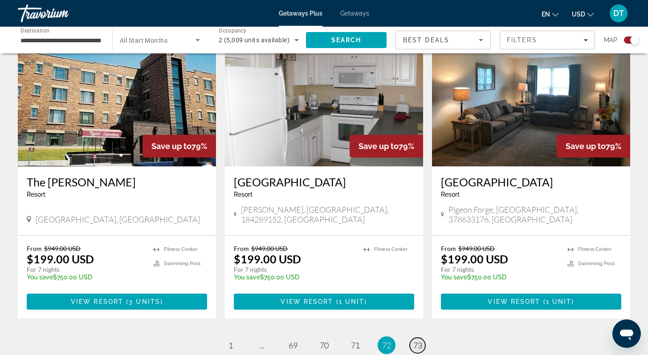
click at [421, 341] on span "73" at bounding box center [417, 346] width 9 height 10
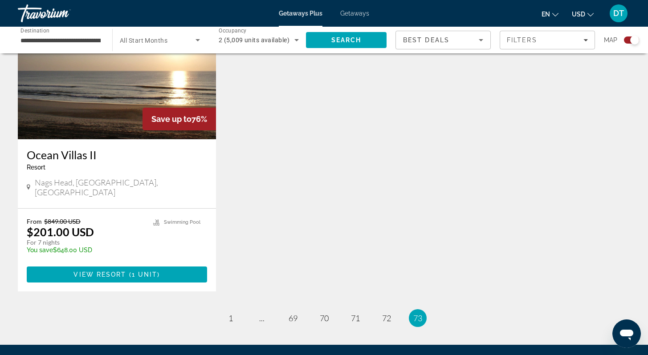
scroll to position [677, 0]
